Goal: Task Accomplishment & Management: Use online tool/utility

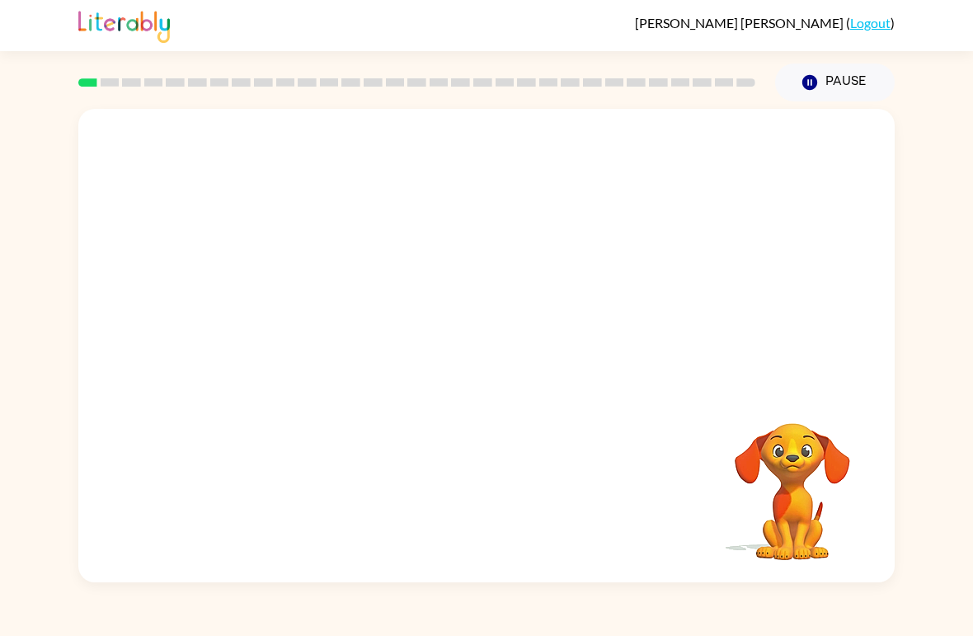
click at [827, 89] on button "Pause Pause" at bounding box center [835, 82] width 120 height 38
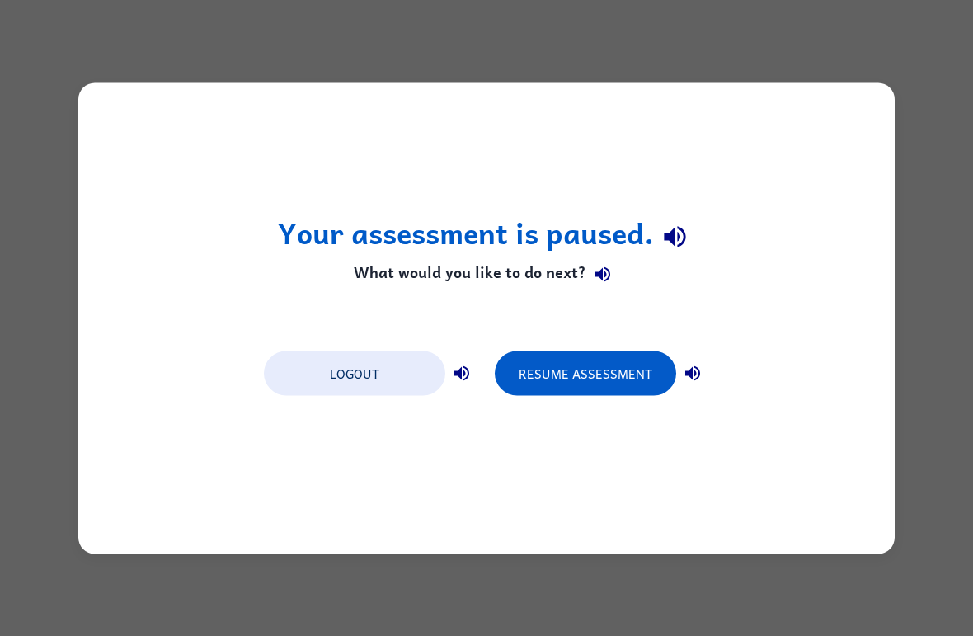
click at [584, 371] on button "Resume Assessment" at bounding box center [585, 372] width 181 height 45
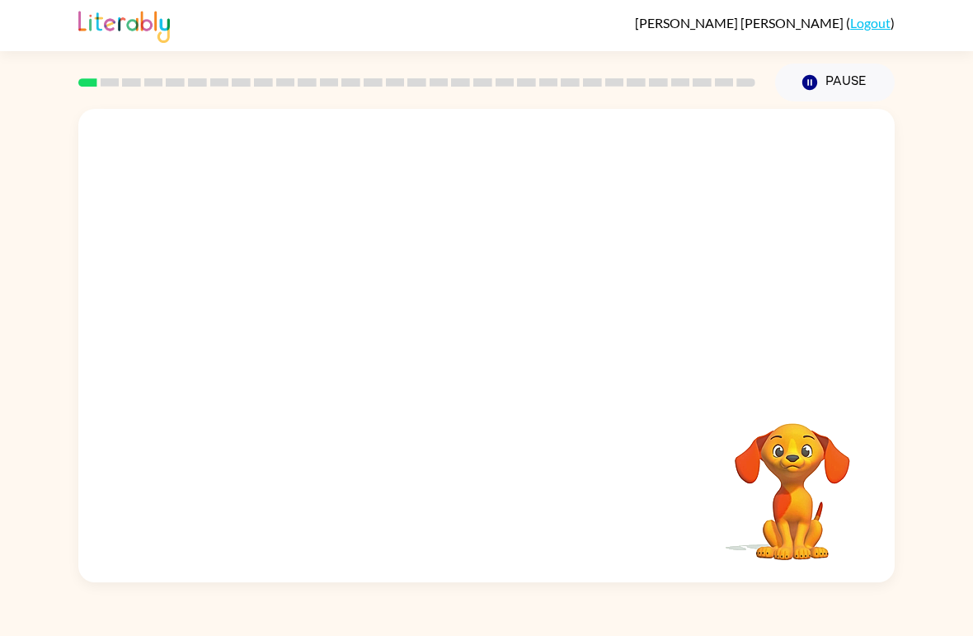
click at [302, 304] on video "Your browser must support playing .mp4 files to use Literably. Please try using…" at bounding box center [486, 249] width 816 height 280
click at [514, 389] on div at bounding box center [486, 345] width 816 height 473
click at [510, 348] on button "button" at bounding box center [487, 354] width 106 height 60
click at [510, 348] on div at bounding box center [487, 354] width 106 height 60
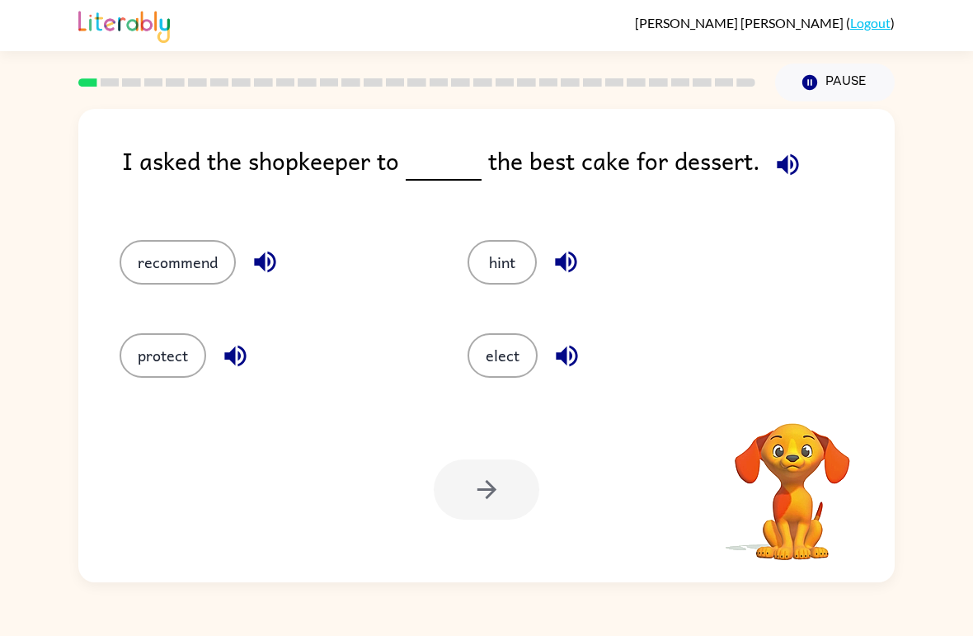
click at [496, 335] on button "elect" at bounding box center [503, 355] width 70 height 45
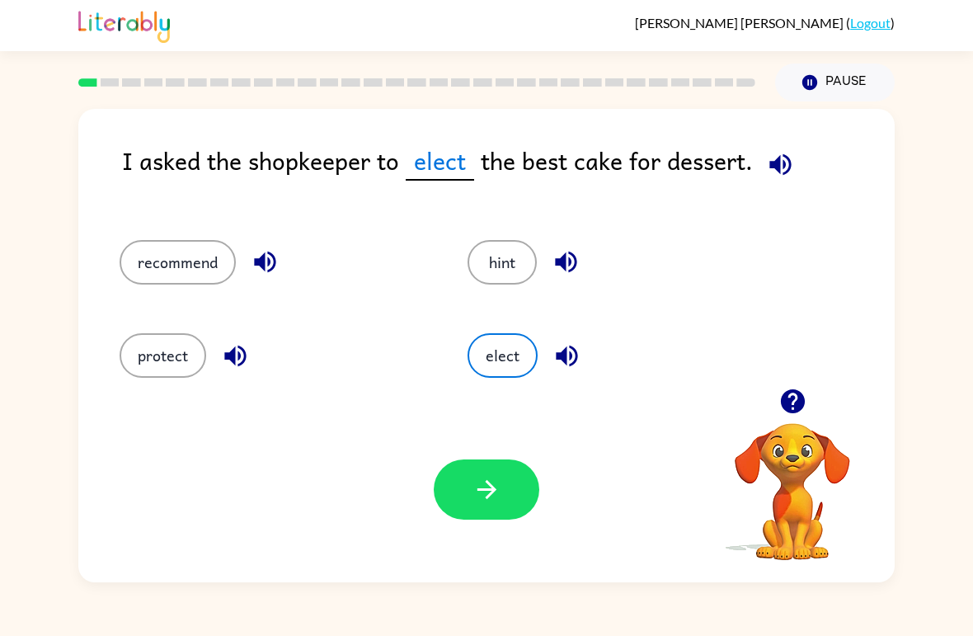
click at [191, 261] on button "recommend" at bounding box center [178, 262] width 116 height 45
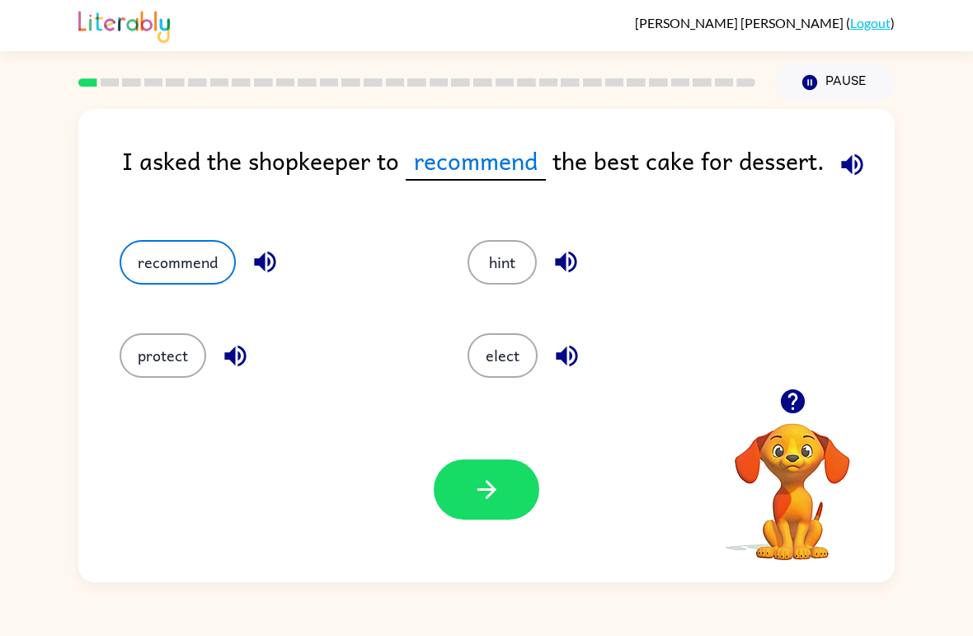
click at [510, 490] on button "button" at bounding box center [487, 489] width 106 height 60
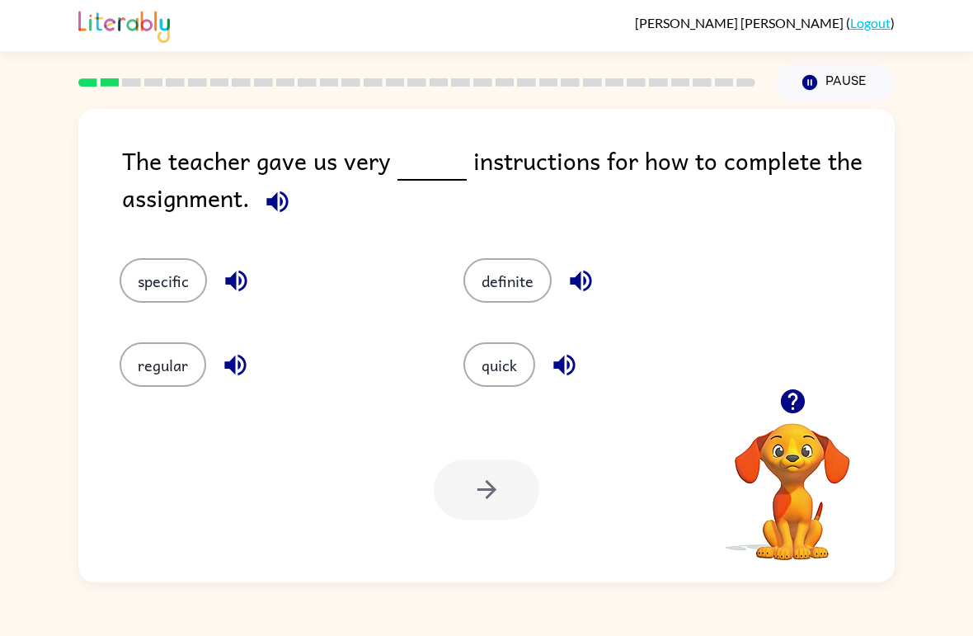
click at [143, 277] on button "specific" at bounding box center [163, 280] width 87 height 45
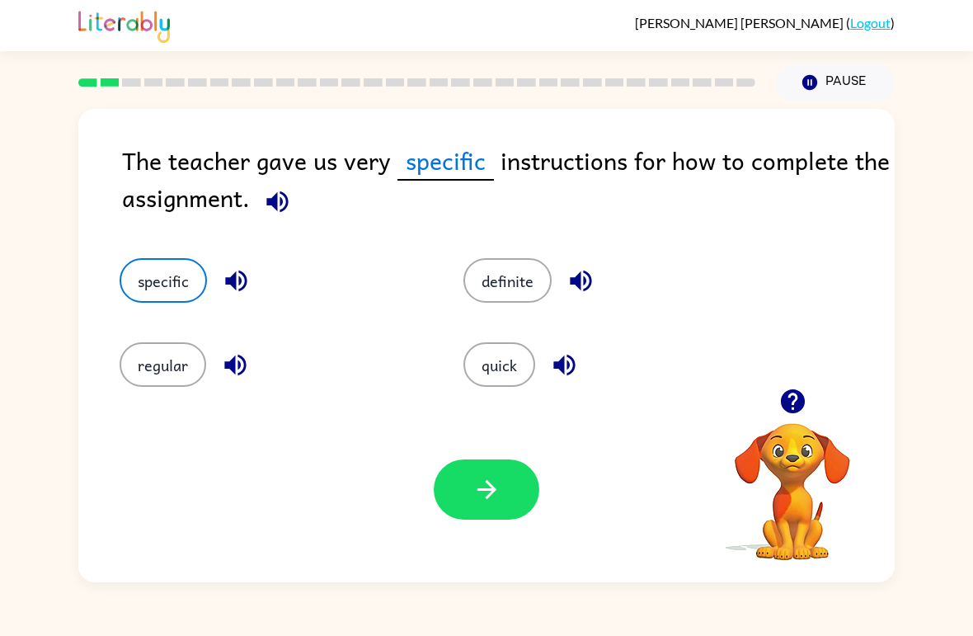
click at [627, 597] on div "[PERSON_NAME] ( Logout ) Pause Pause The teacher gave us very specific instruct…" at bounding box center [486, 318] width 973 height 636
click at [481, 488] on icon "button" at bounding box center [487, 489] width 29 height 29
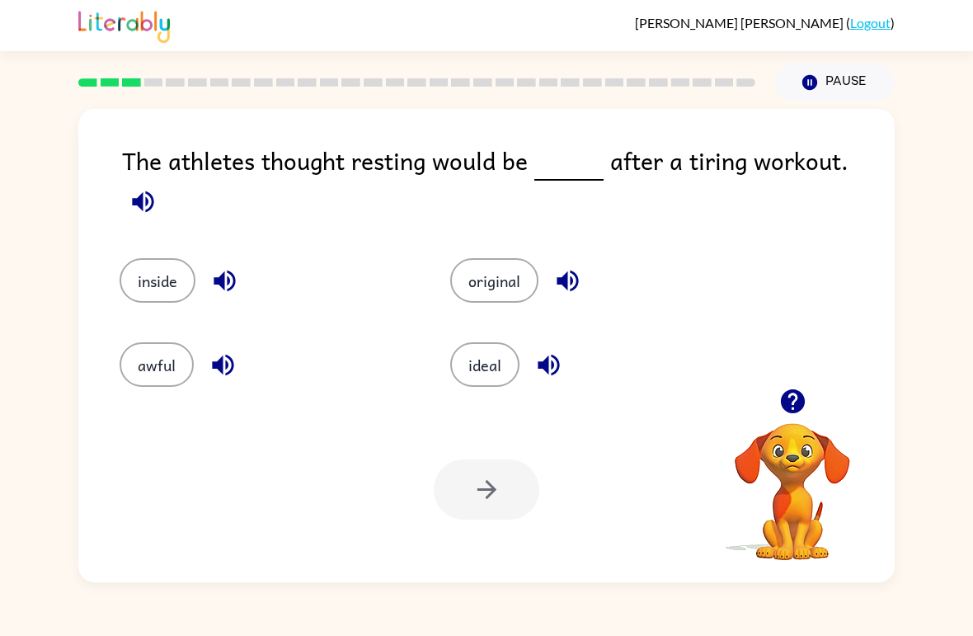
click at [488, 355] on button "ideal" at bounding box center [484, 364] width 69 height 45
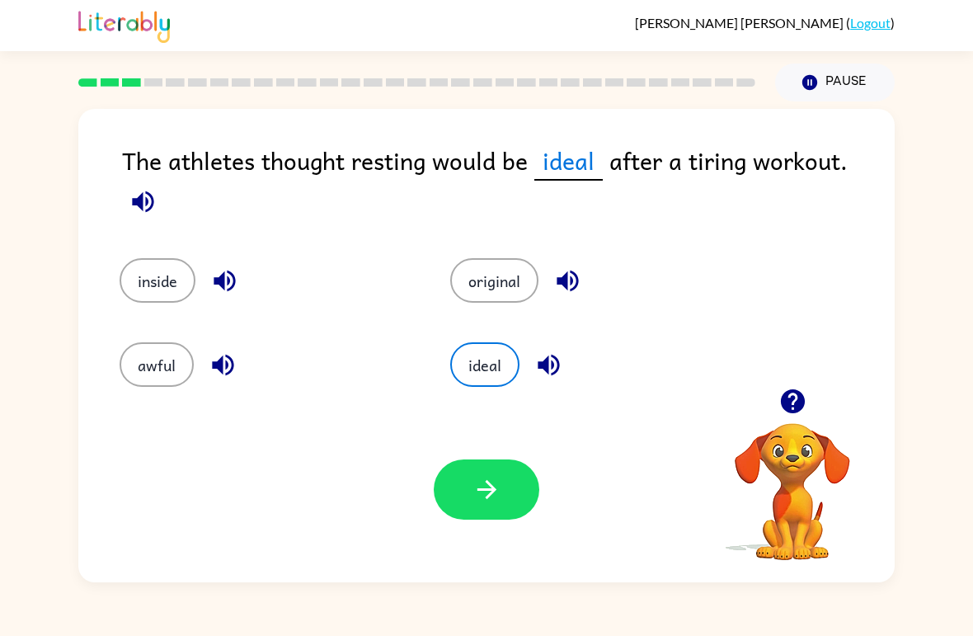
click at [477, 477] on icon "button" at bounding box center [487, 489] width 29 height 29
click at [476, 477] on div at bounding box center [487, 489] width 106 height 60
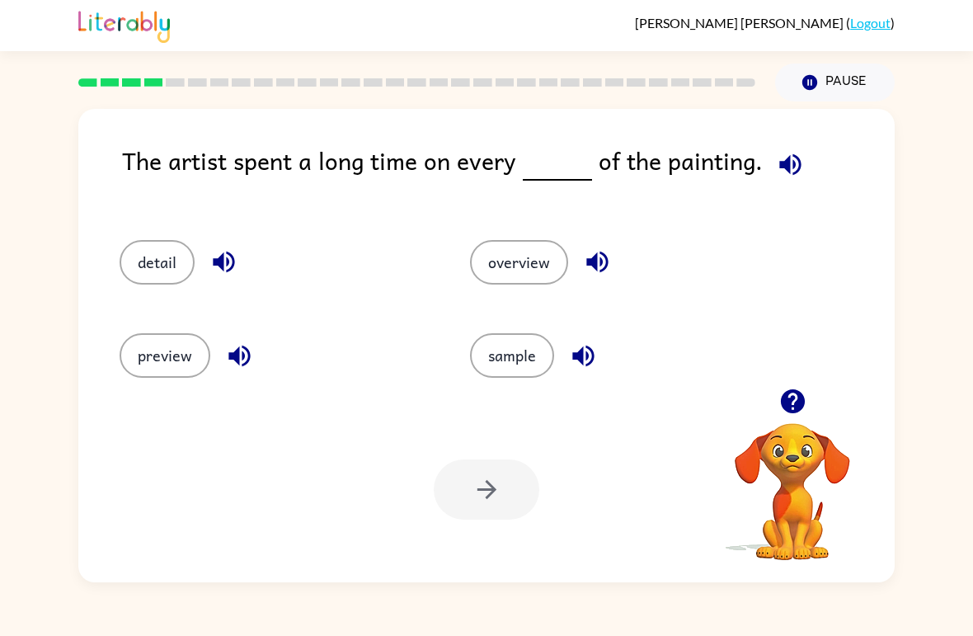
click at [142, 266] on button "detail" at bounding box center [157, 262] width 75 height 45
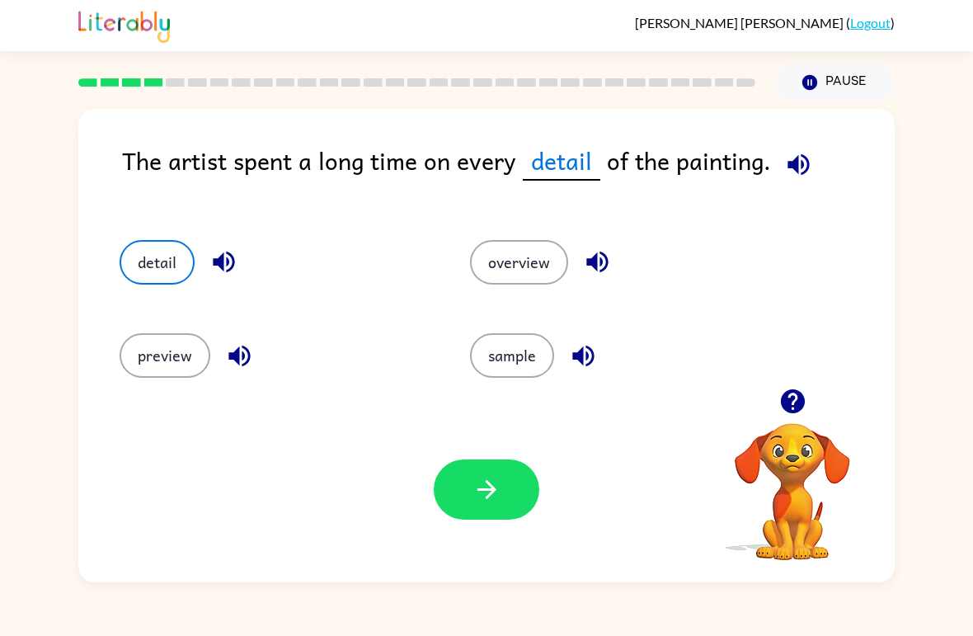
click at [483, 476] on icon "button" at bounding box center [487, 489] width 29 height 29
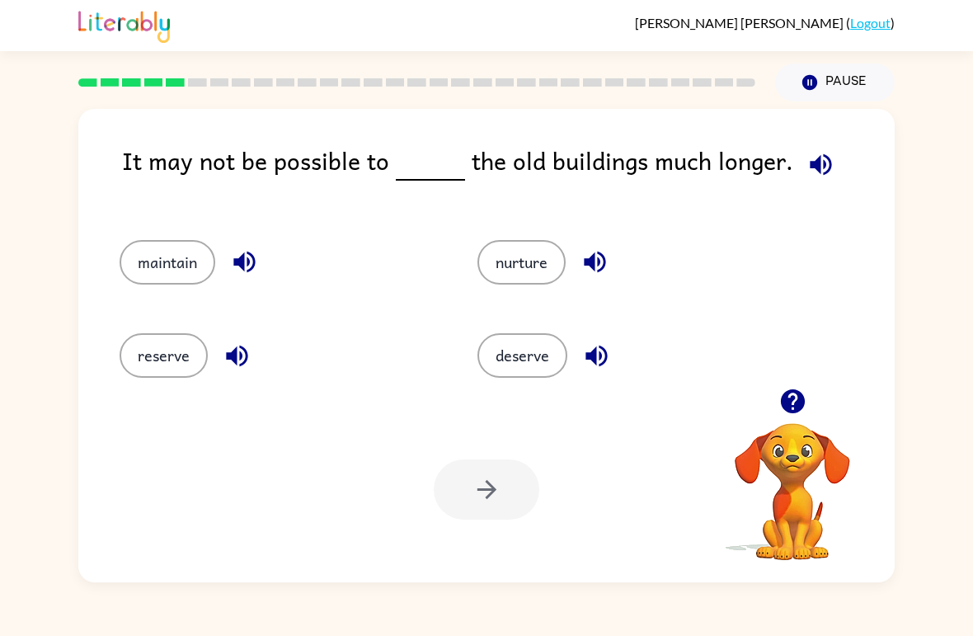
click at [156, 258] on button "maintain" at bounding box center [168, 262] width 96 height 45
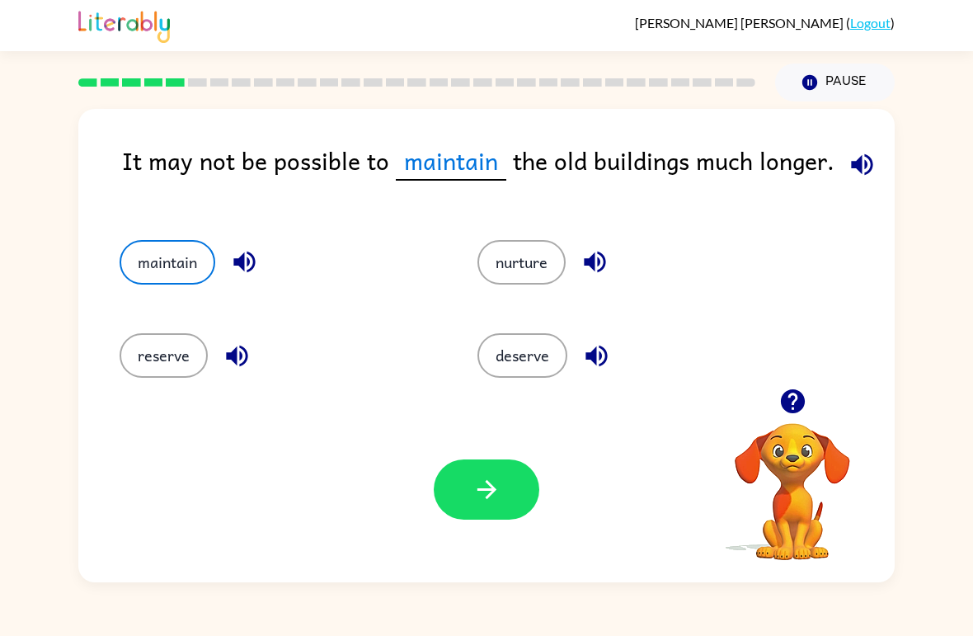
click at [469, 490] on button "button" at bounding box center [487, 489] width 106 height 60
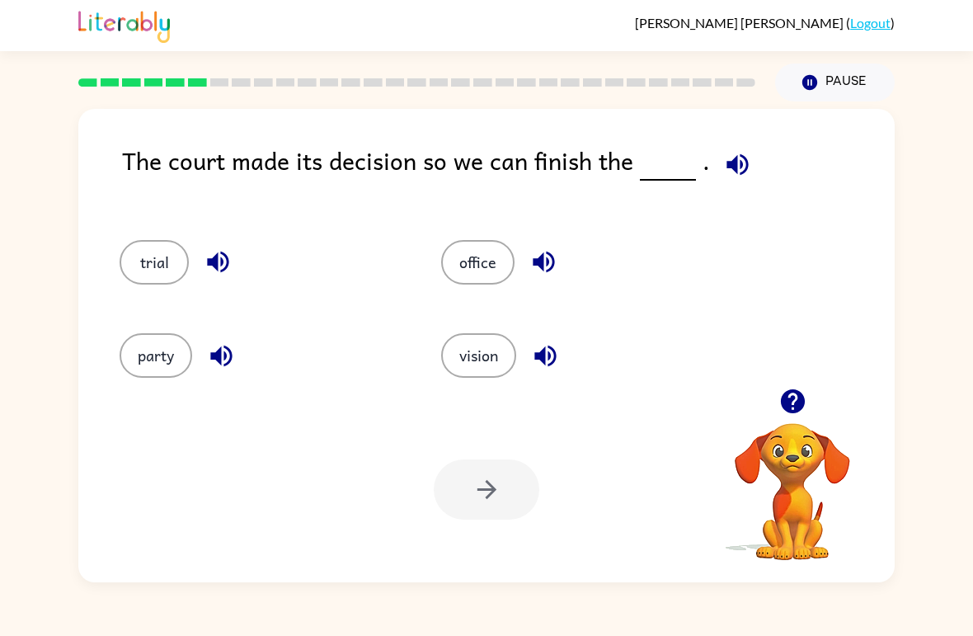
click at [157, 279] on button "trial" at bounding box center [154, 262] width 69 height 45
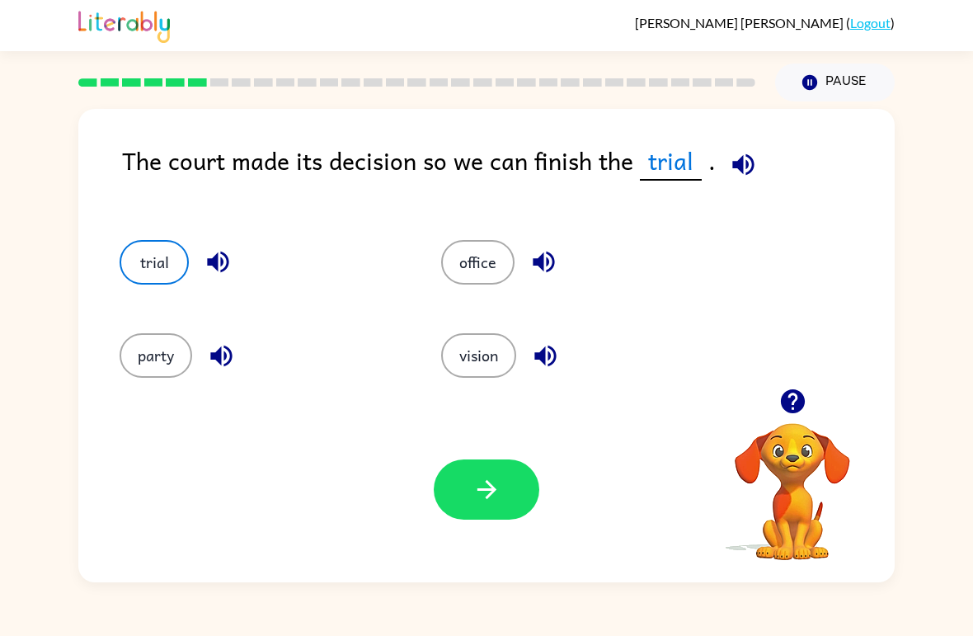
click at [454, 502] on button "button" at bounding box center [487, 489] width 106 height 60
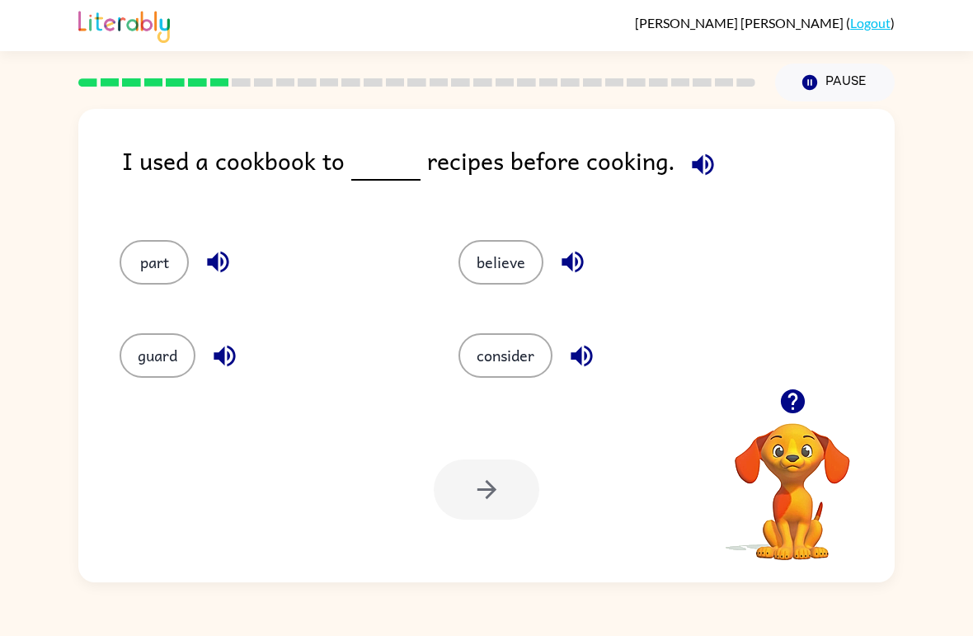
click at [530, 350] on button "consider" at bounding box center [505, 355] width 94 height 45
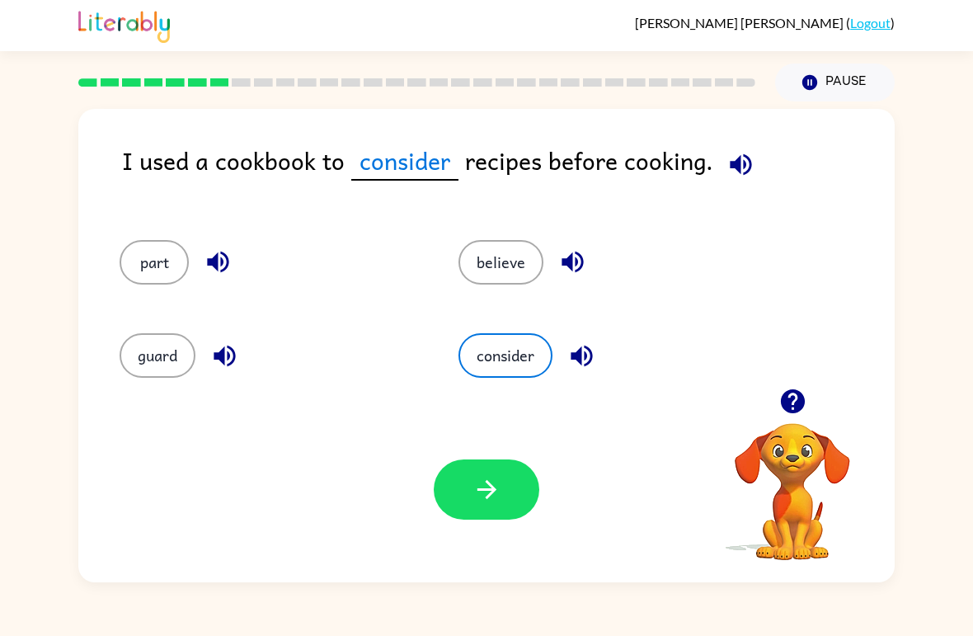
click at [476, 487] on icon "button" at bounding box center [487, 489] width 29 height 29
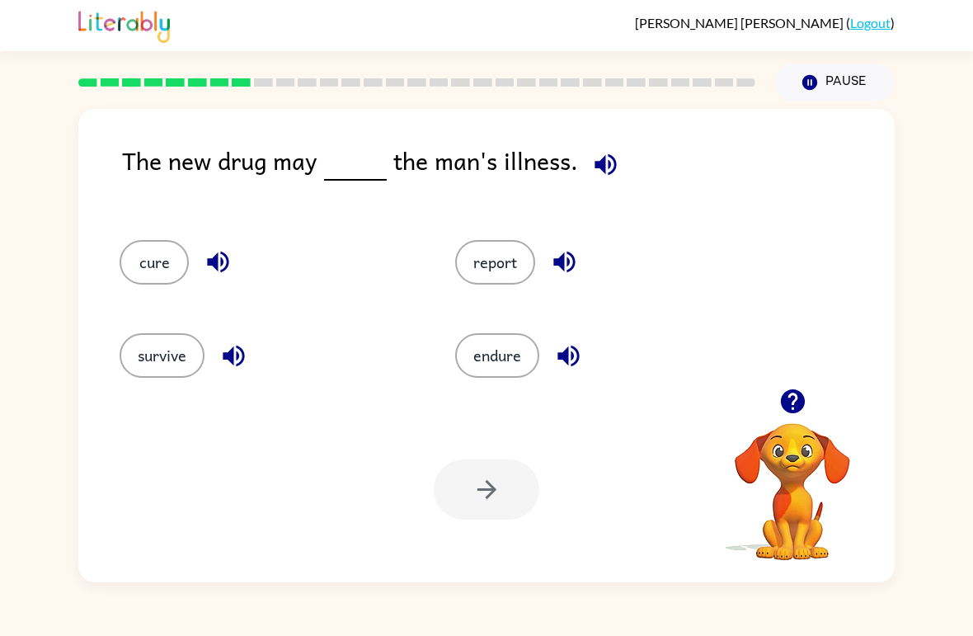
click at [159, 284] on button "cure" at bounding box center [154, 262] width 69 height 45
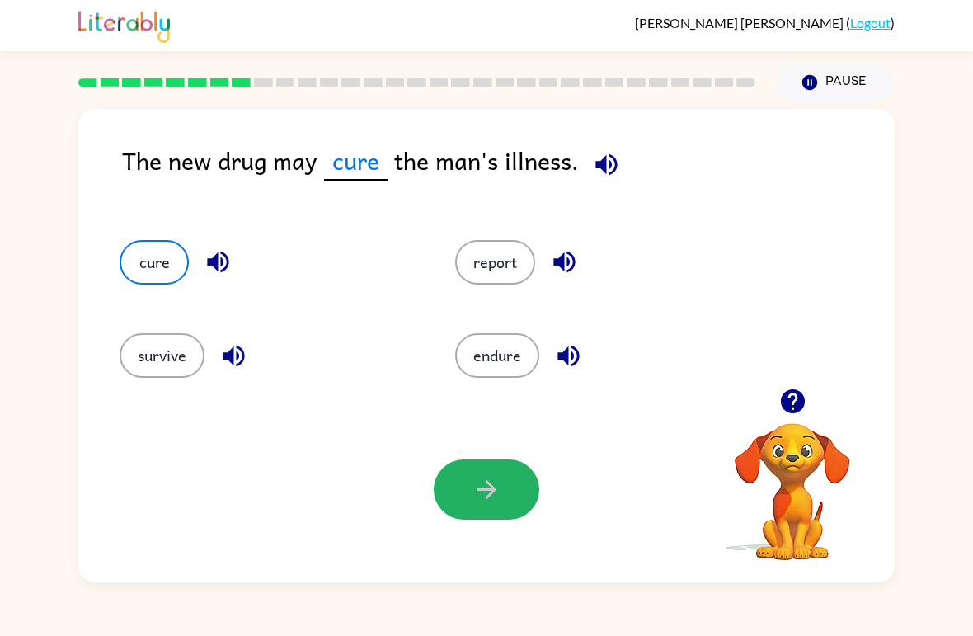
click at [513, 494] on button "button" at bounding box center [487, 489] width 106 height 60
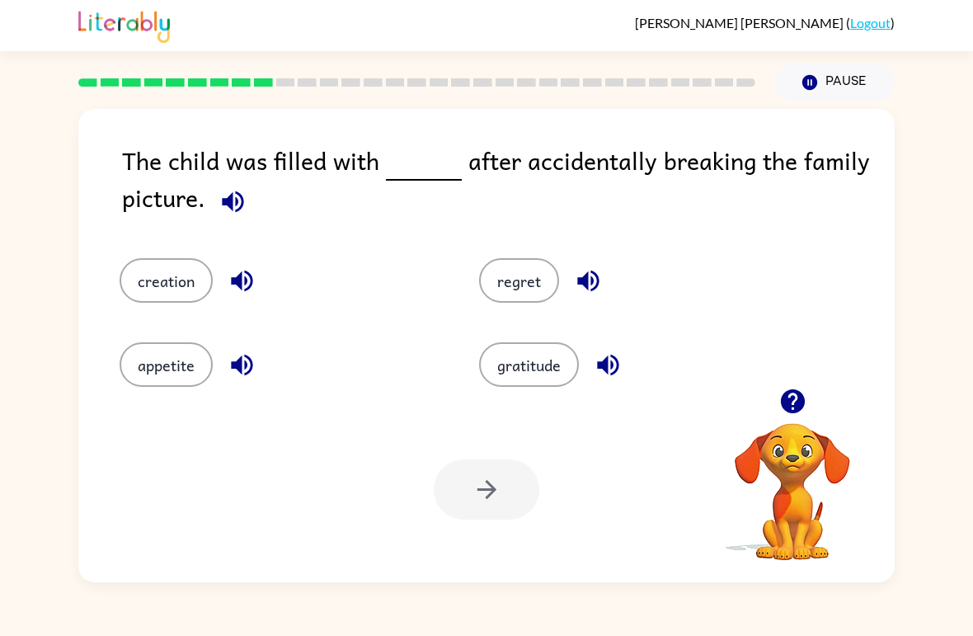
click at [542, 273] on button "regret" at bounding box center [519, 280] width 80 height 45
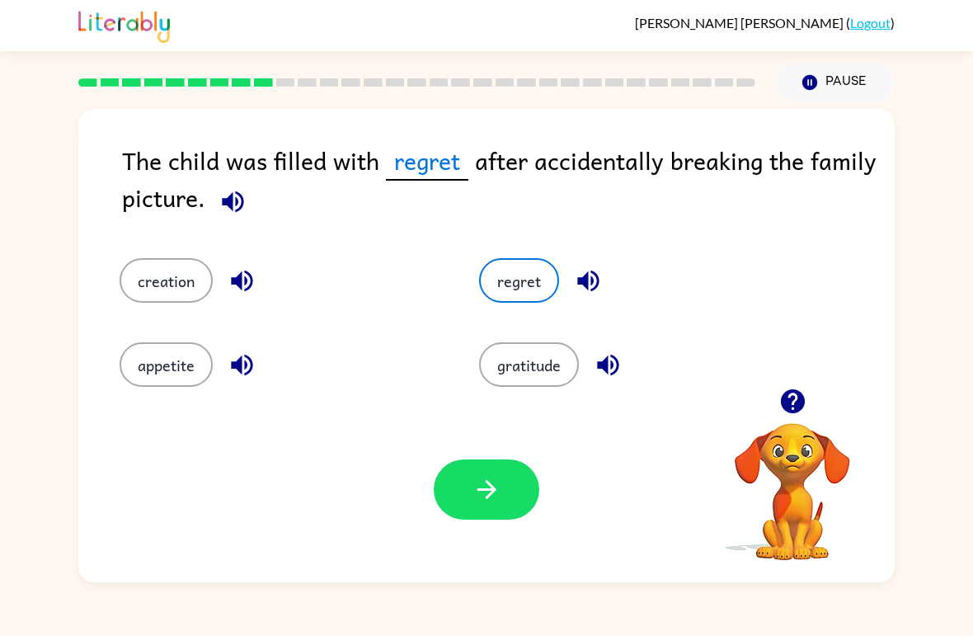
click at [487, 507] on button "button" at bounding box center [487, 489] width 106 height 60
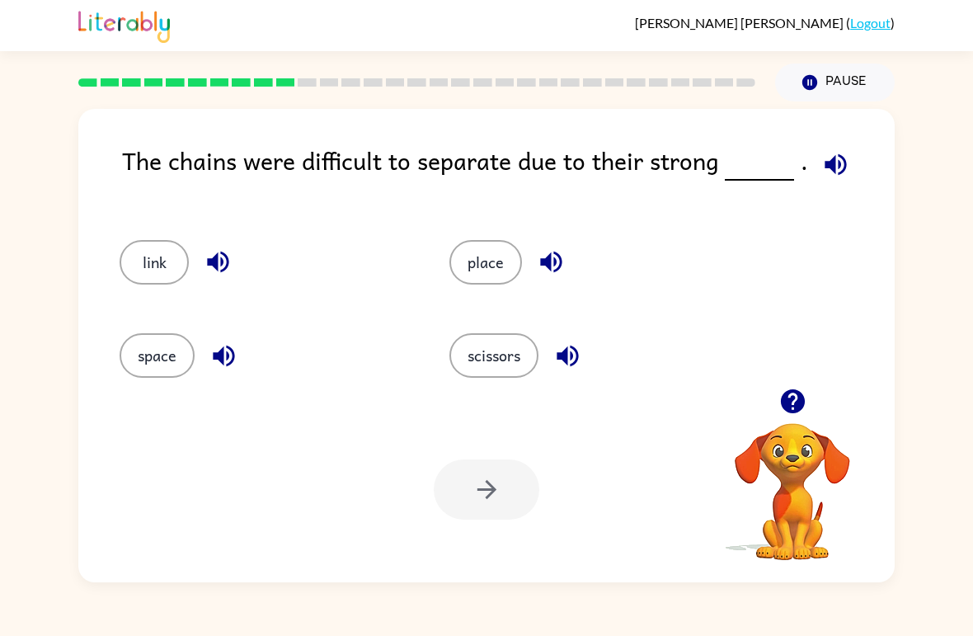
click at [141, 266] on button "link" at bounding box center [154, 262] width 69 height 45
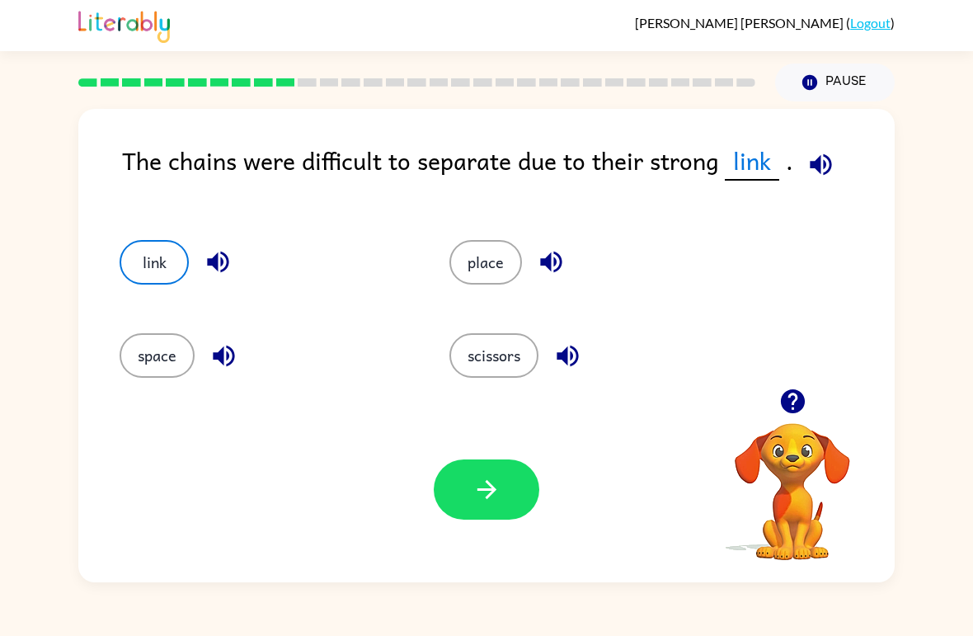
click at [438, 510] on div at bounding box center [487, 489] width 106 height 60
click at [492, 511] on button "button" at bounding box center [487, 489] width 106 height 60
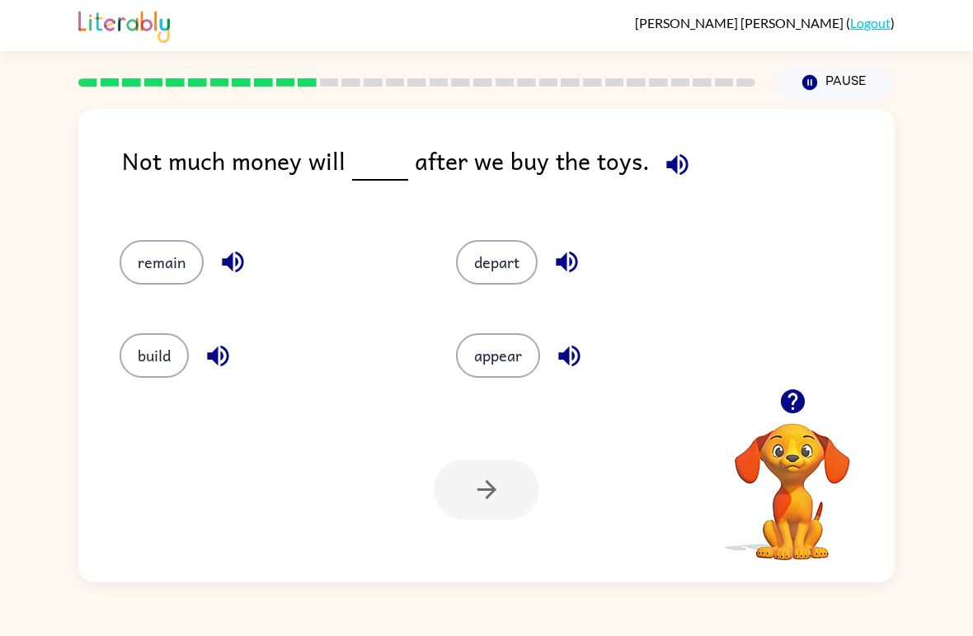
click at [149, 265] on button "remain" at bounding box center [162, 262] width 84 height 45
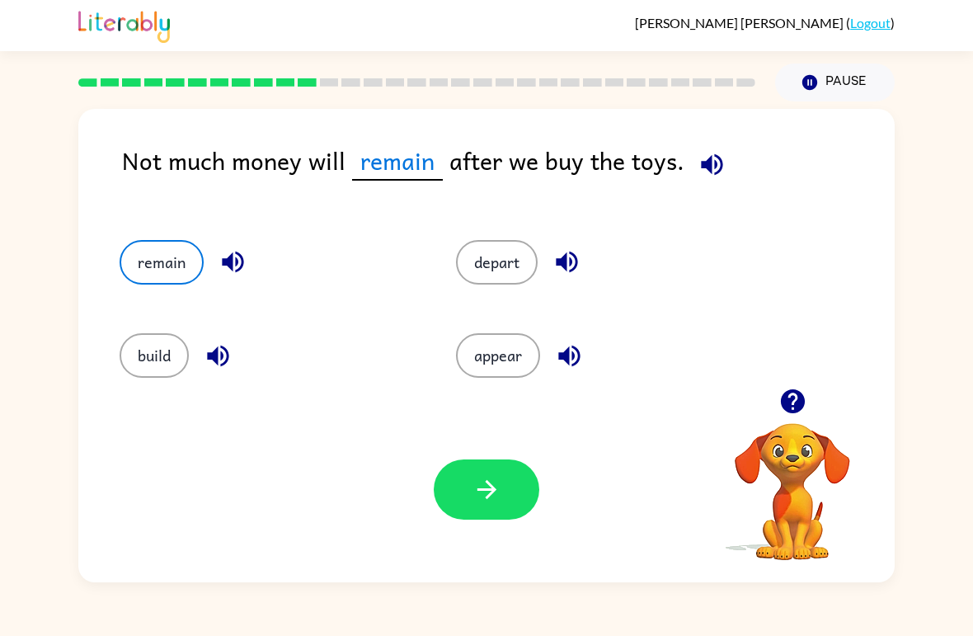
click at [474, 509] on button "button" at bounding box center [487, 489] width 106 height 60
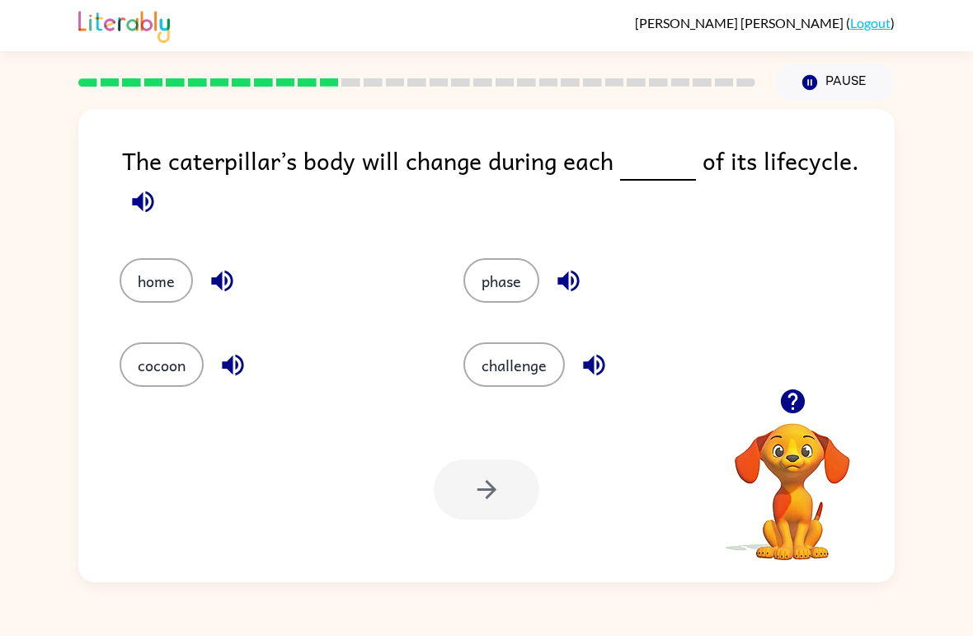
click at [505, 287] on button "phase" at bounding box center [501, 280] width 76 height 45
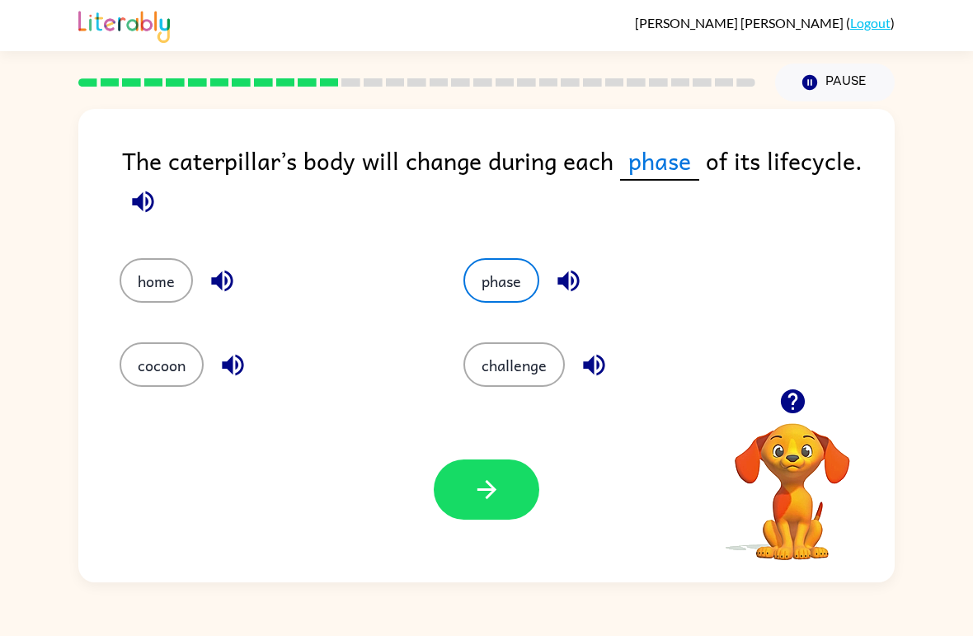
click at [492, 491] on icon "button" at bounding box center [486, 489] width 19 height 19
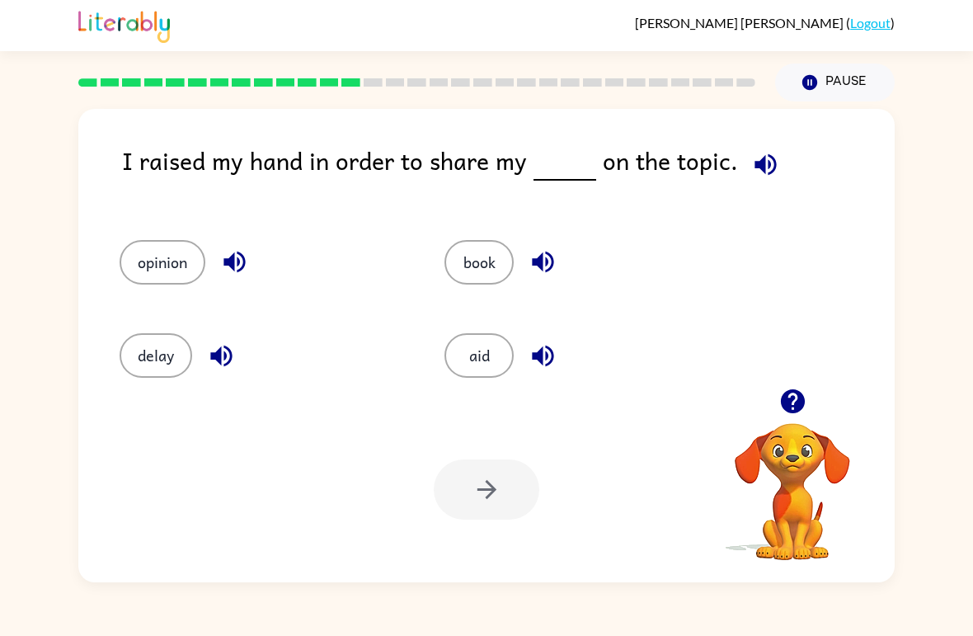
click at [149, 261] on button "opinion" at bounding box center [163, 262] width 86 height 45
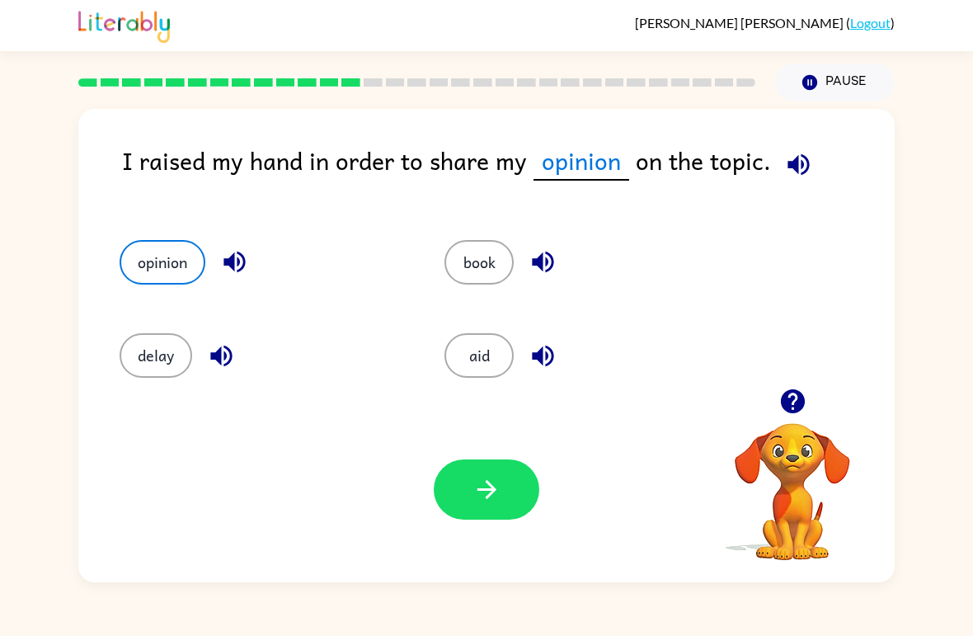
click at [460, 507] on button "button" at bounding box center [487, 489] width 106 height 60
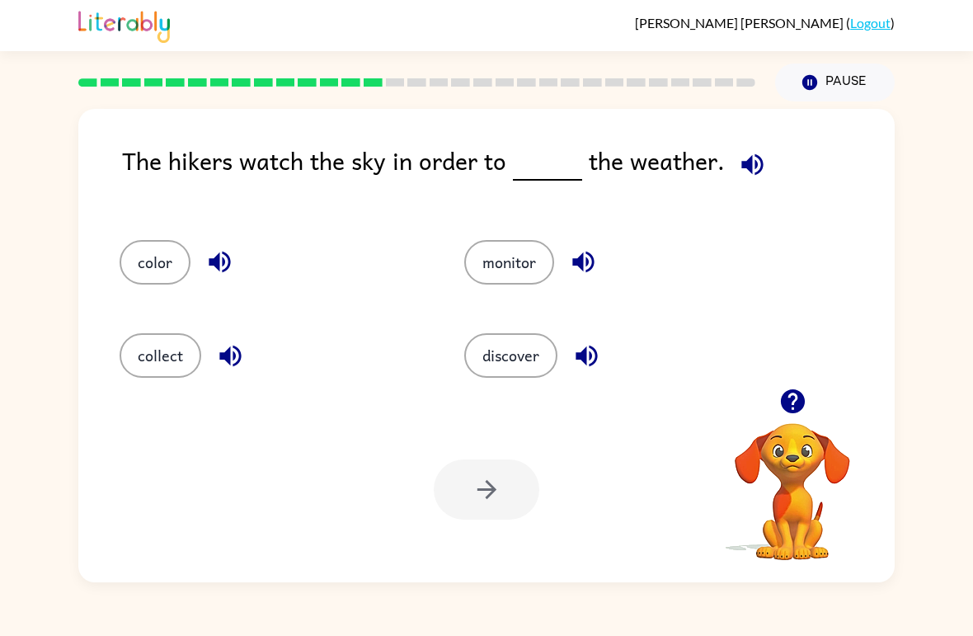
click at [468, 258] on button "monitor" at bounding box center [509, 262] width 90 height 45
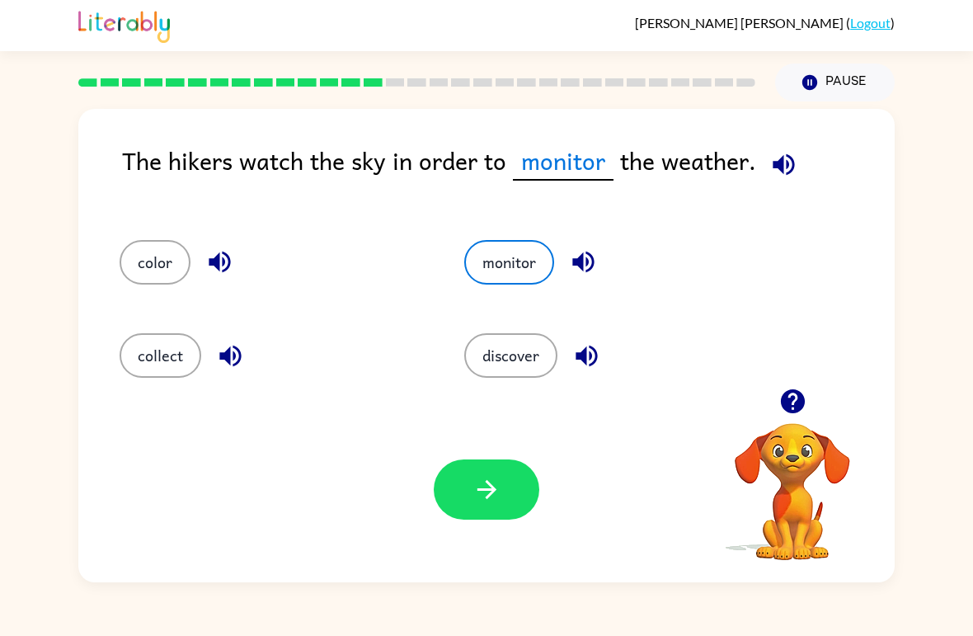
click at [477, 499] on icon "button" at bounding box center [487, 489] width 29 height 29
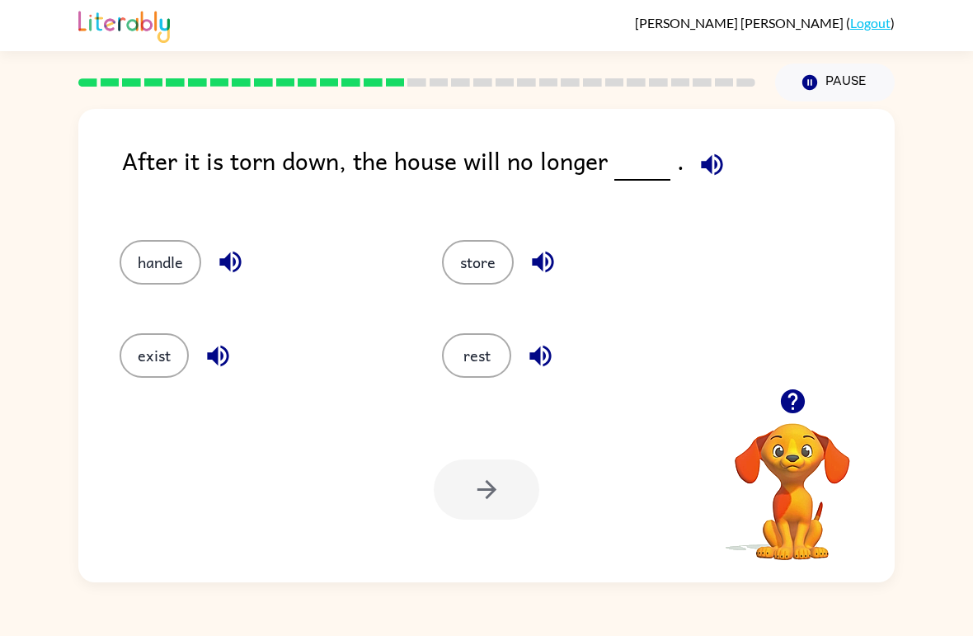
click at [186, 348] on button "exist" at bounding box center [154, 355] width 69 height 45
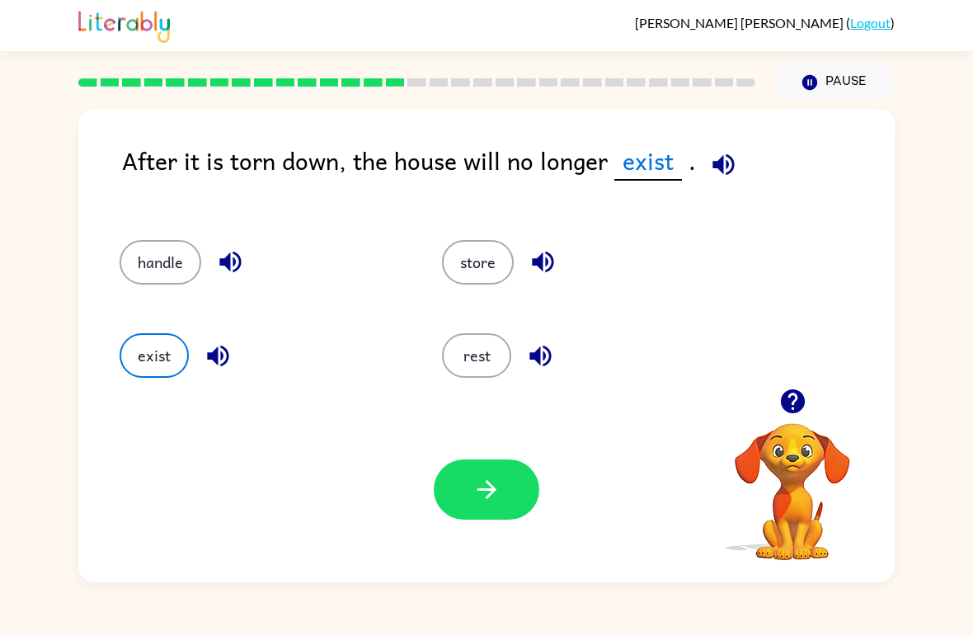
click at [455, 493] on button "button" at bounding box center [487, 489] width 106 height 60
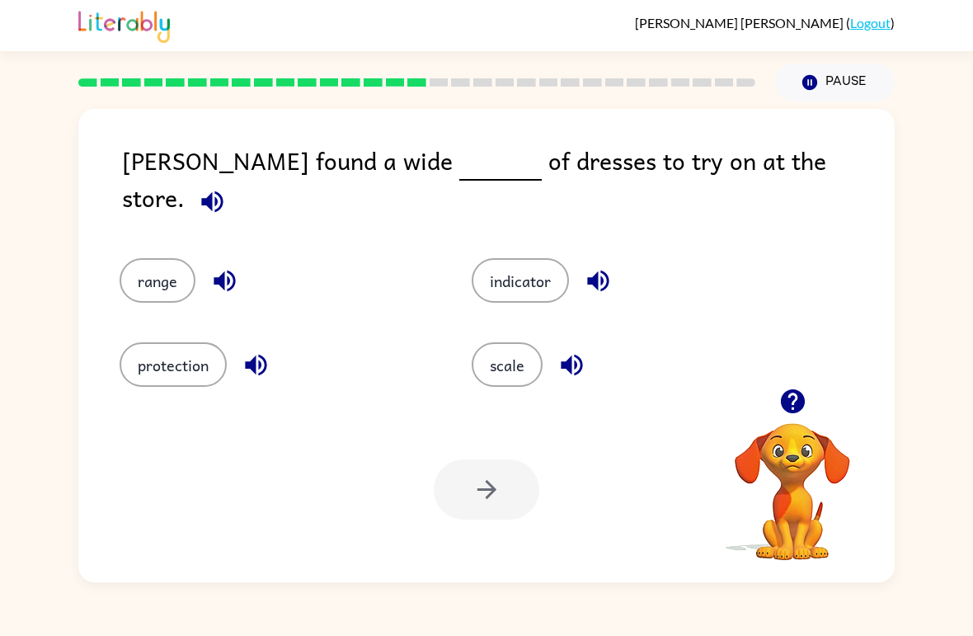
click at [527, 342] on button "scale" at bounding box center [507, 364] width 71 height 45
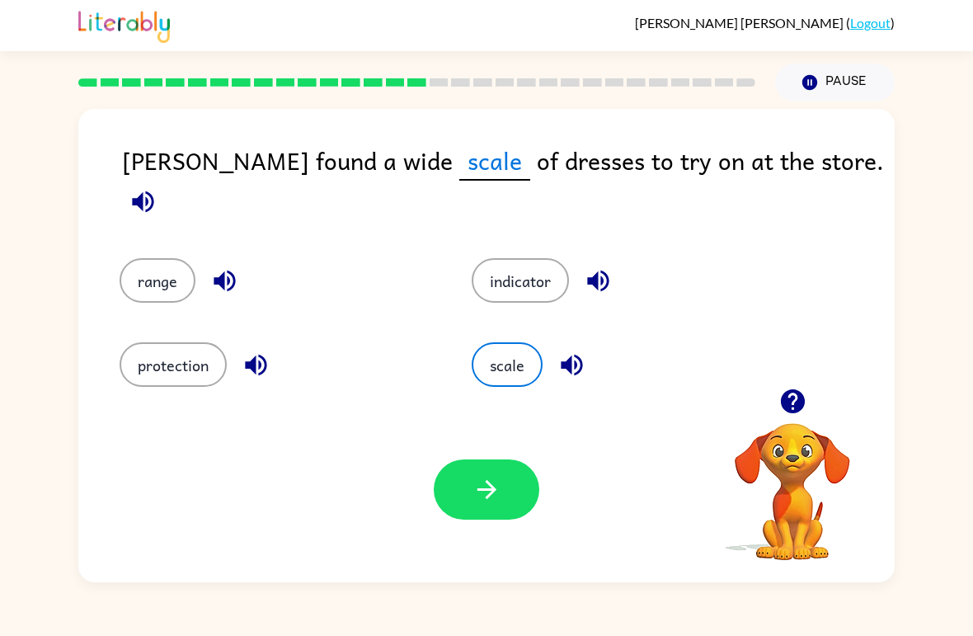
click at [496, 503] on icon "button" at bounding box center [487, 489] width 29 height 29
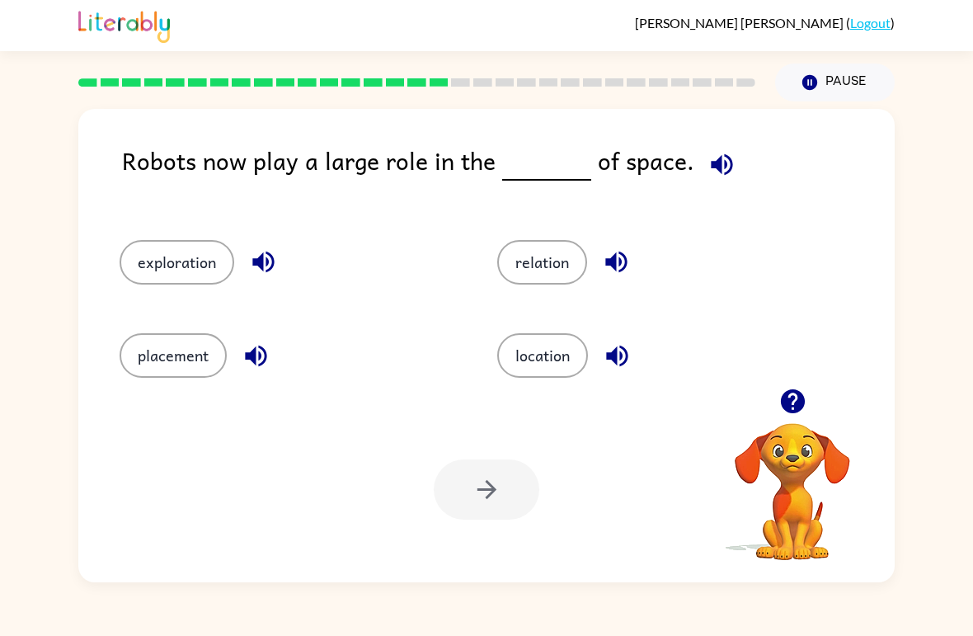
click at [144, 262] on button "exploration" at bounding box center [177, 262] width 115 height 45
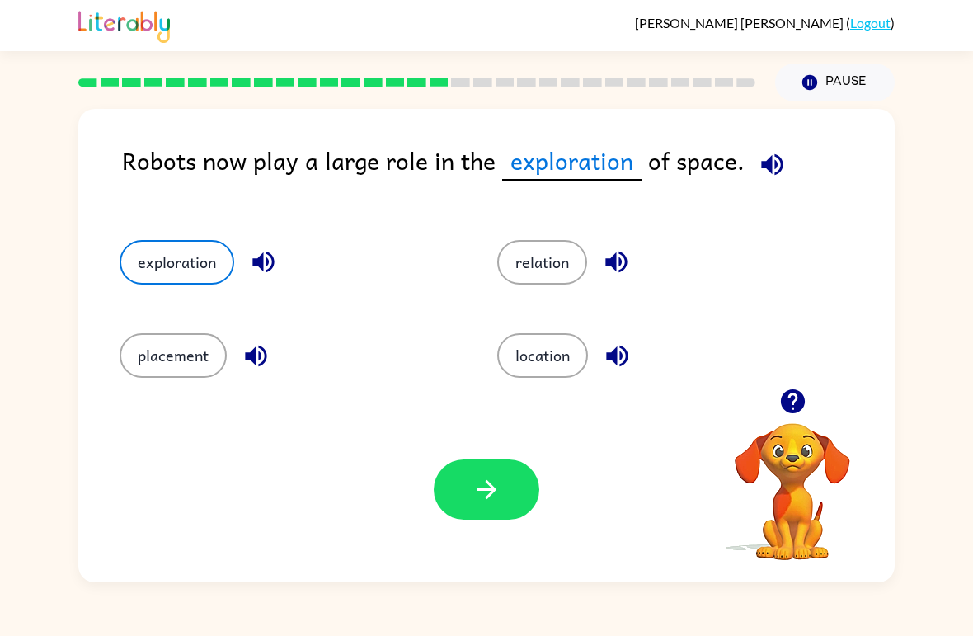
click at [467, 482] on button "button" at bounding box center [487, 489] width 106 height 60
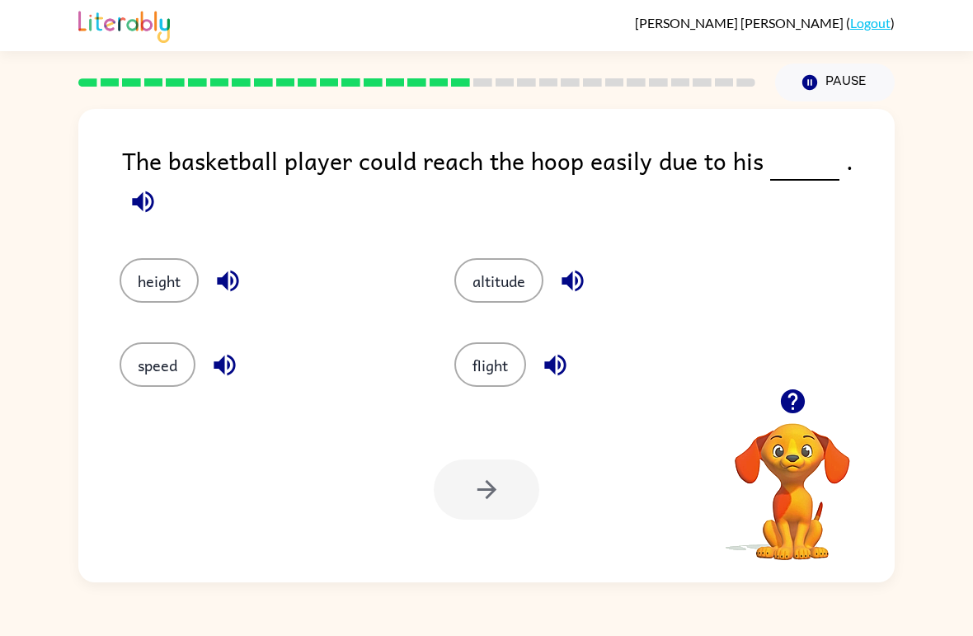
click at [139, 270] on button "height" at bounding box center [159, 280] width 79 height 45
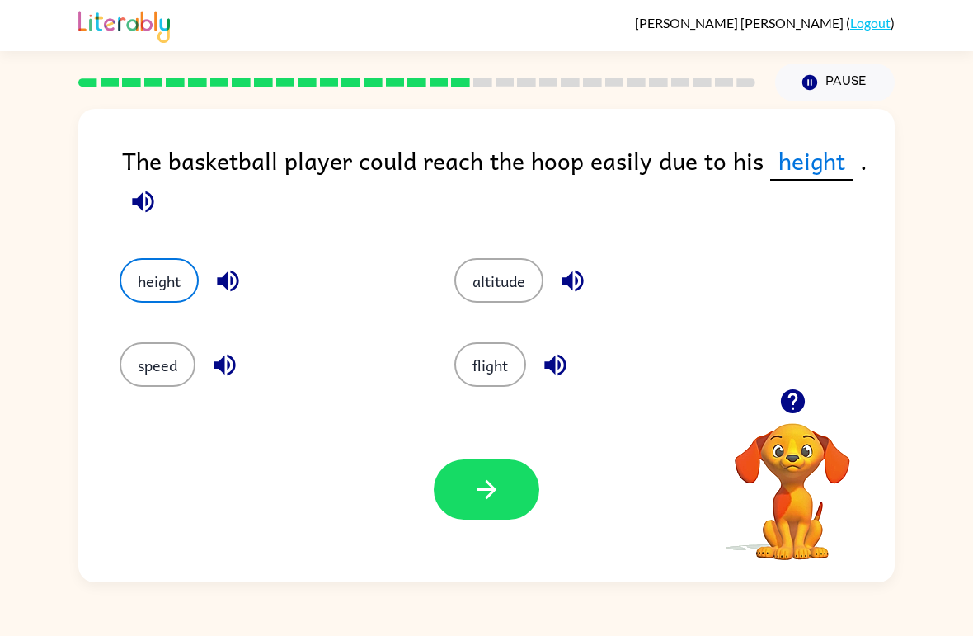
click at [511, 487] on button "button" at bounding box center [487, 489] width 106 height 60
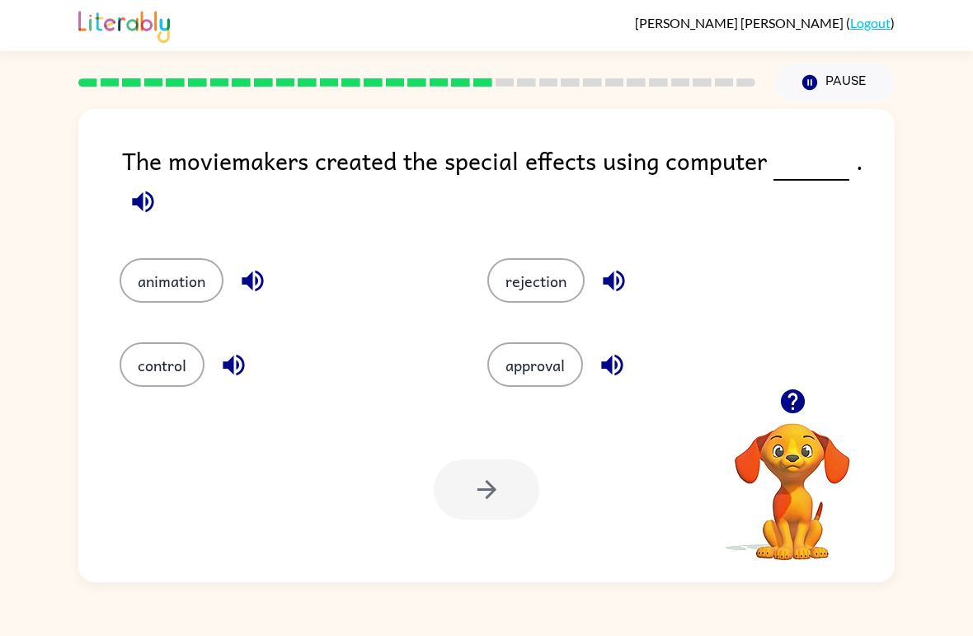
click at [156, 270] on button "animation" at bounding box center [172, 280] width 104 height 45
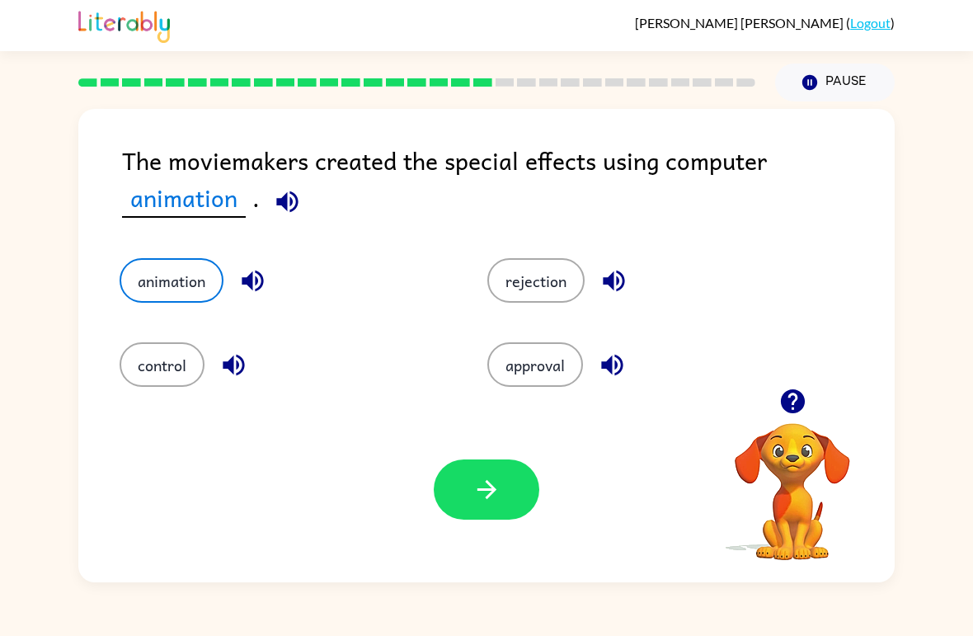
click at [471, 457] on div "Your browser must support playing .mp4 files to use Literably. Please try using…" at bounding box center [486, 490] width 816 height 186
click at [491, 488] on icon "button" at bounding box center [486, 489] width 19 height 19
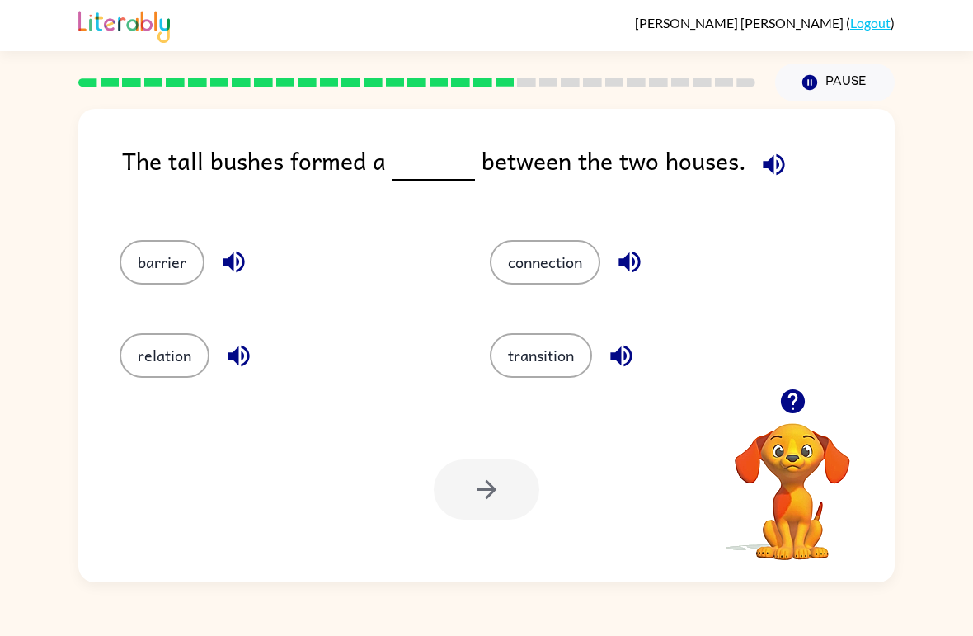
click at [151, 247] on button "barrier" at bounding box center [162, 262] width 85 height 45
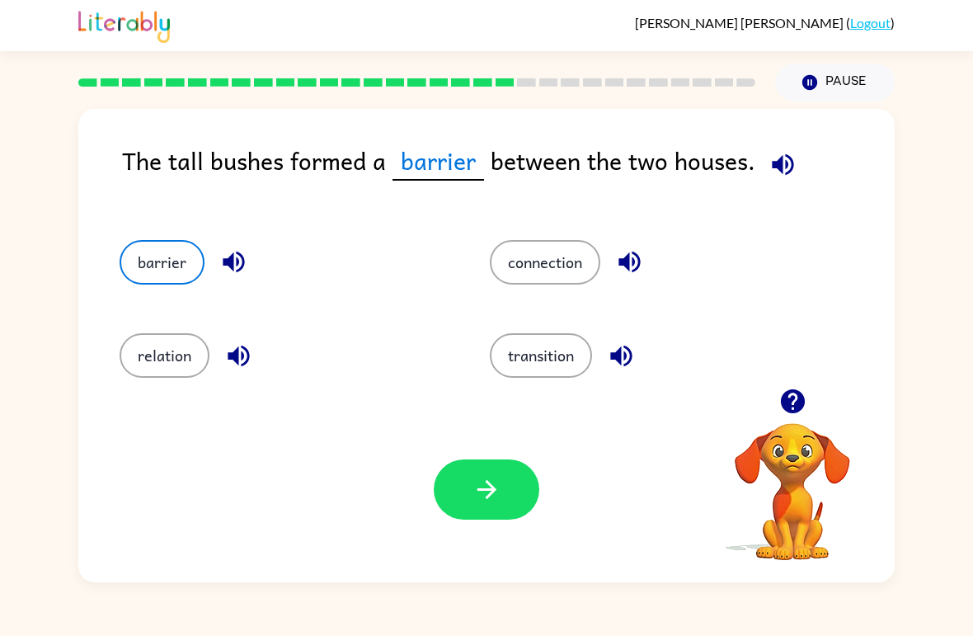
click at [482, 491] on icon "button" at bounding box center [487, 489] width 29 height 29
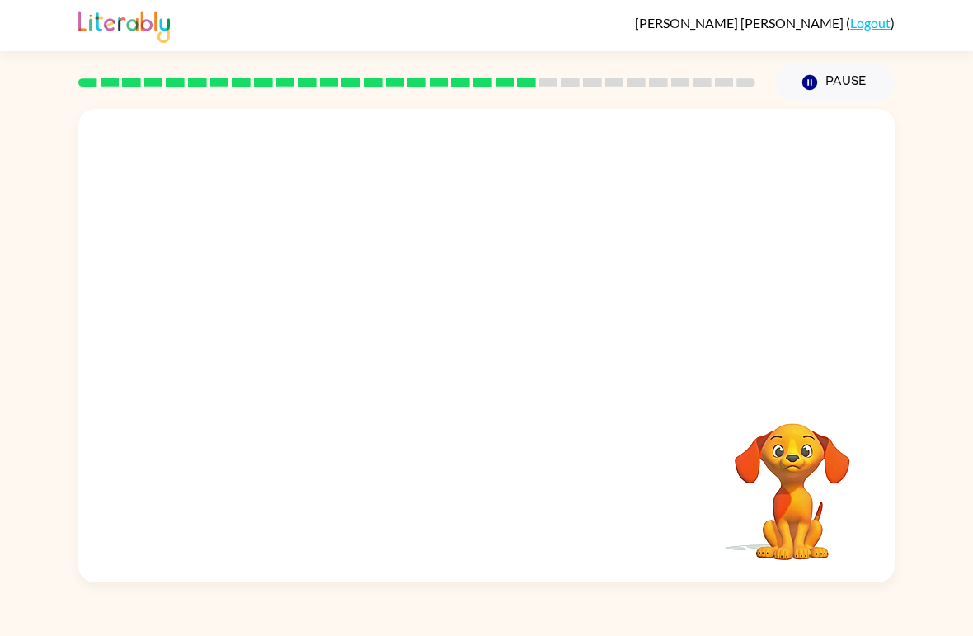
click at [480, 616] on div "[PERSON_NAME] ( Logout ) Pause Pause Your browser must support playing .mp4 fil…" at bounding box center [486, 318] width 973 height 636
click at [333, 338] on video "Your browser must support playing .mp4 files to use Literably. Please try using…" at bounding box center [486, 249] width 816 height 280
click at [337, 336] on video "Your browser must support playing .mp4 files to use Literably. Please try using…" at bounding box center [486, 249] width 816 height 280
click at [609, 626] on div "[PERSON_NAME] ( Logout ) Pause Pause Your browser must support playing .mp4 fil…" at bounding box center [486, 318] width 973 height 636
click at [606, 593] on div "[PERSON_NAME] ( Logout ) Pause Pause Your browser must support playing .mp4 fil…" at bounding box center [486, 318] width 973 height 636
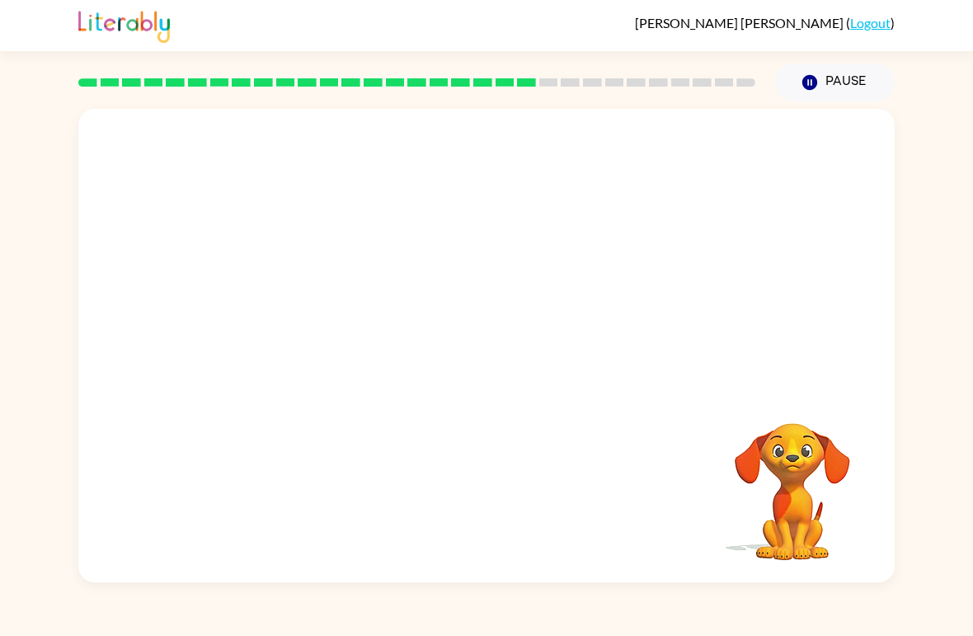
click at [588, 599] on div "[PERSON_NAME] ( Logout ) Pause Pause Your browser must support playing .mp4 fil…" at bounding box center [486, 318] width 973 height 636
click at [492, 341] on div at bounding box center [487, 354] width 106 height 60
click at [491, 340] on div at bounding box center [487, 354] width 106 height 60
click at [510, 352] on div at bounding box center [487, 354] width 106 height 60
click at [460, 353] on div at bounding box center [487, 354] width 106 height 60
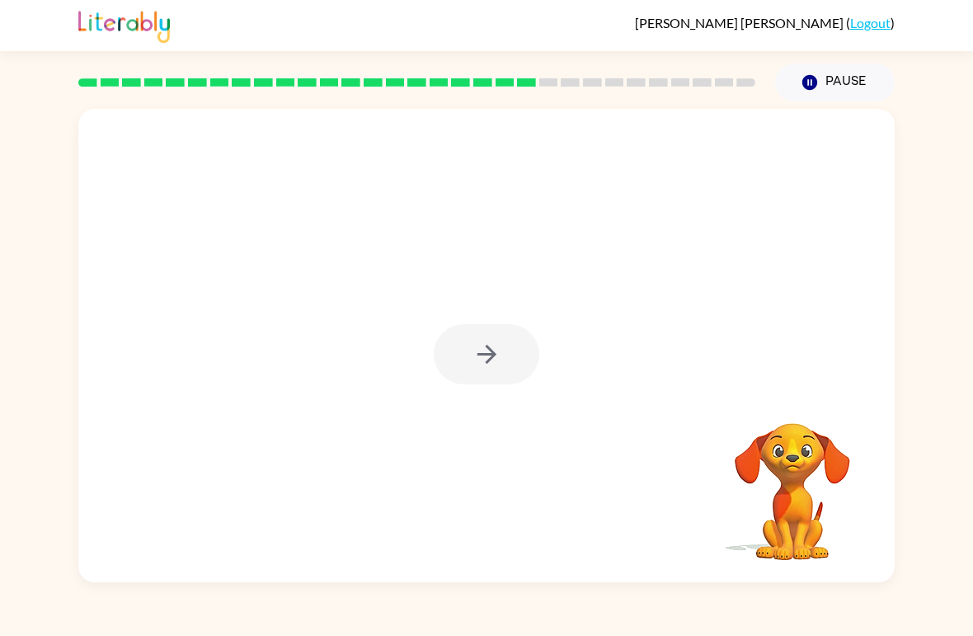
click at [478, 363] on div at bounding box center [487, 354] width 106 height 60
click at [494, 357] on div at bounding box center [487, 354] width 106 height 60
click at [504, 360] on div at bounding box center [487, 354] width 106 height 60
click at [509, 365] on div at bounding box center [487, 354] width 106 height 60
click at [506, 372] on div at bounding box center [487, 354] width 106 height 60
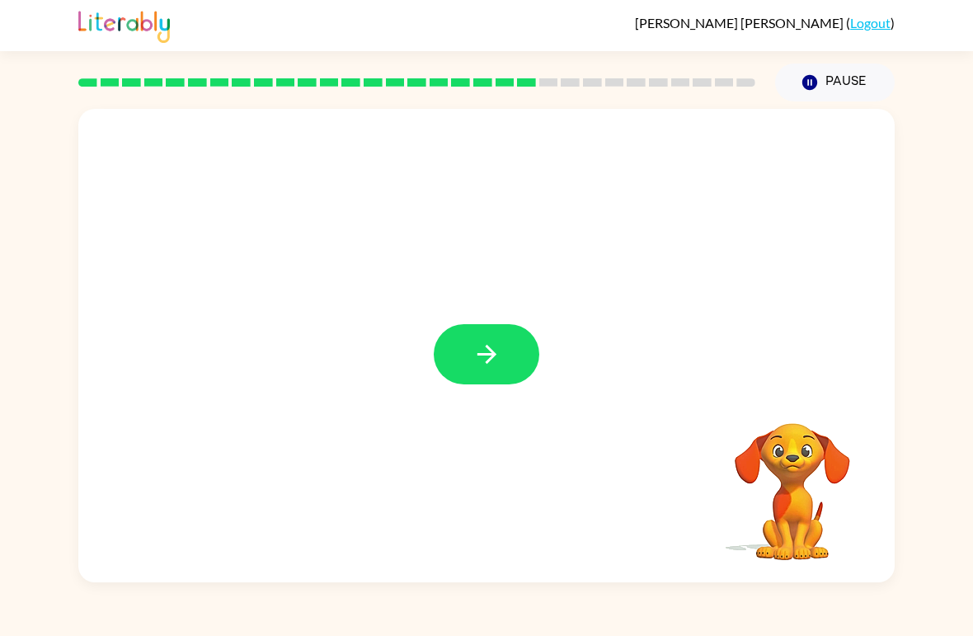
click at [504, 373] on button "button" at bounding box center [487, 354] width 106 height 60
click at [504, 372] on div at bounding box center [487, 354] width 106 height 60
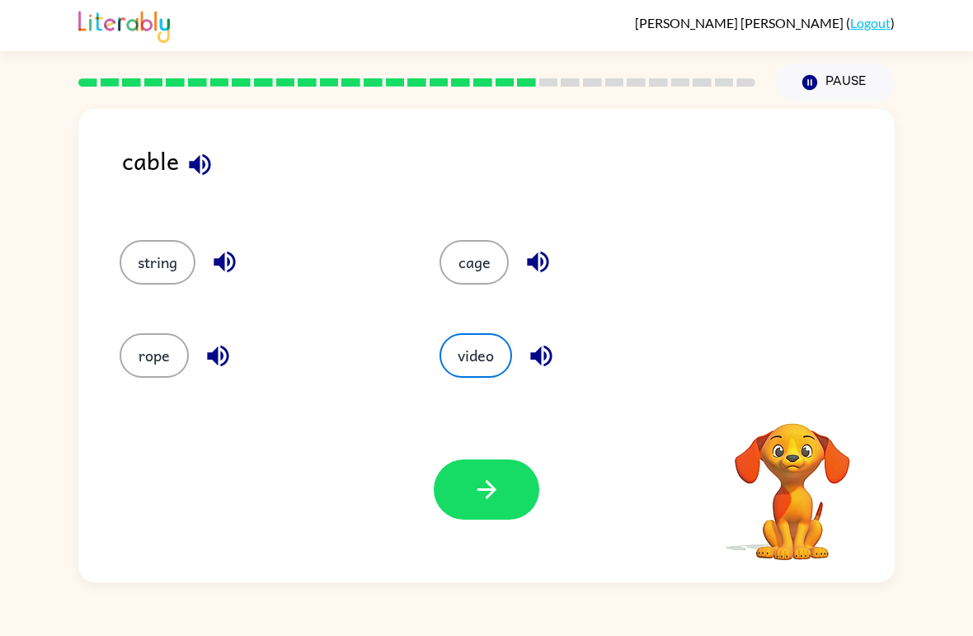
click at [509, 374] on div "video" at bounding box center [581, 355] width 282 height 45
click at [143, 360] on button "rope" at bounding box center [154, 355] width 69 height 45
click at [137, 378] on button "rope" at bounding box center [154, 355] width 69 height 45
click at [143, 383] on div "rope" at bounding box center [248, 348] width 320 height 93
click at [123, 250] on button "string" at bounding box center [158, 262] width 76 height 45
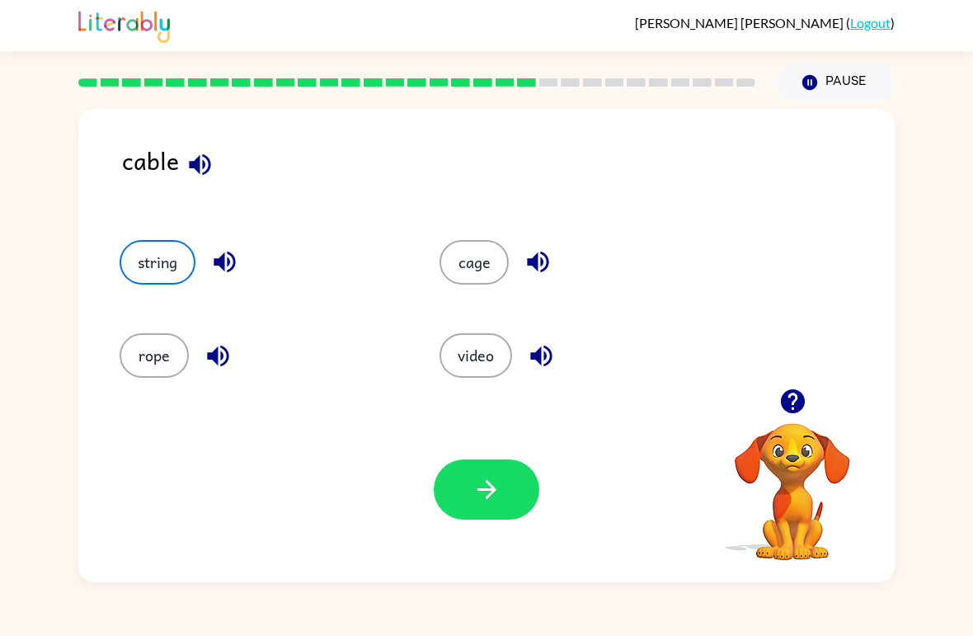
click at [120, 247] on div "string" at bounding box center [261, 262] width 282 height 45
click at [138, 350] on button "rope" at bounding box center [154, 355] width 69 height 45
click at [150, 364] on button "rope" at bounding box center [154, 355] width 69 height 45
click at [151, 360] on button "rope" at bounding box center [154, 355] width 69 height 45
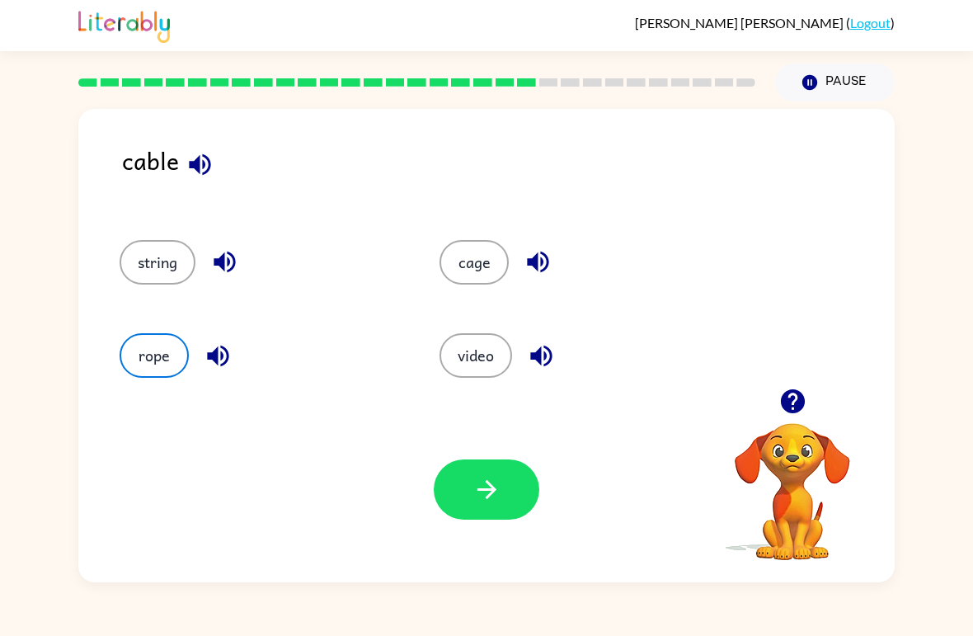
click at [493, 502] on icon "button" at bounding box center [487, 489] width 29 height 29
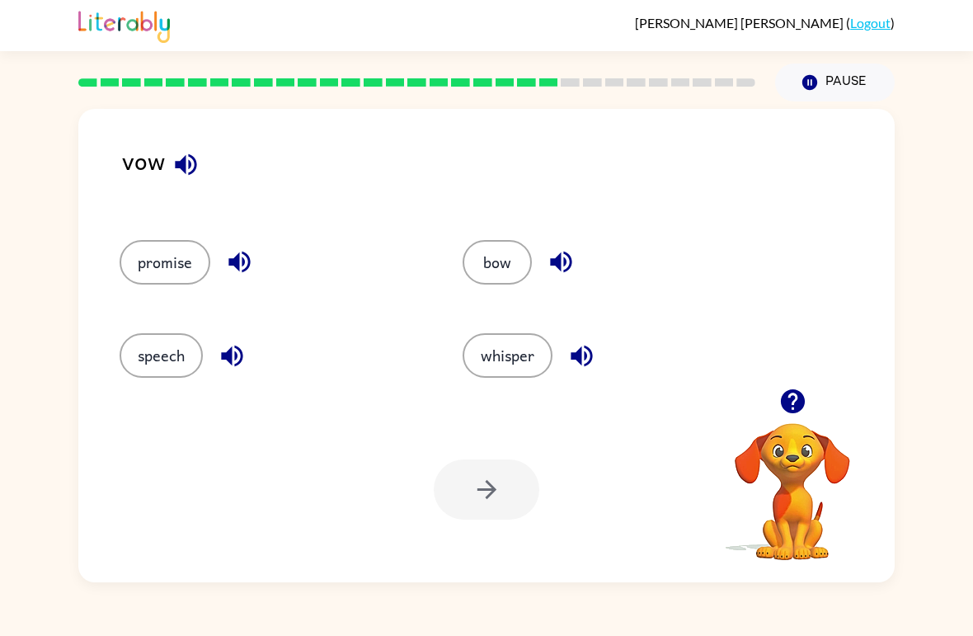
click at [520, 265] on button "bow" at bounding box center [497, 262] width 69 height 45
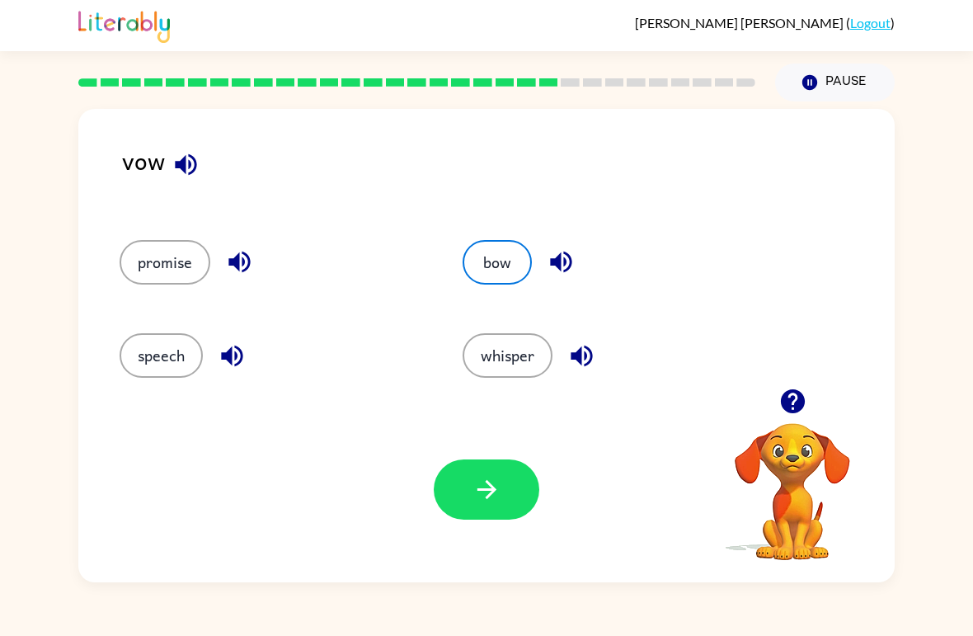
click at [484, 519] on button "button" at bounding box center [487, 489] width 106 height 60
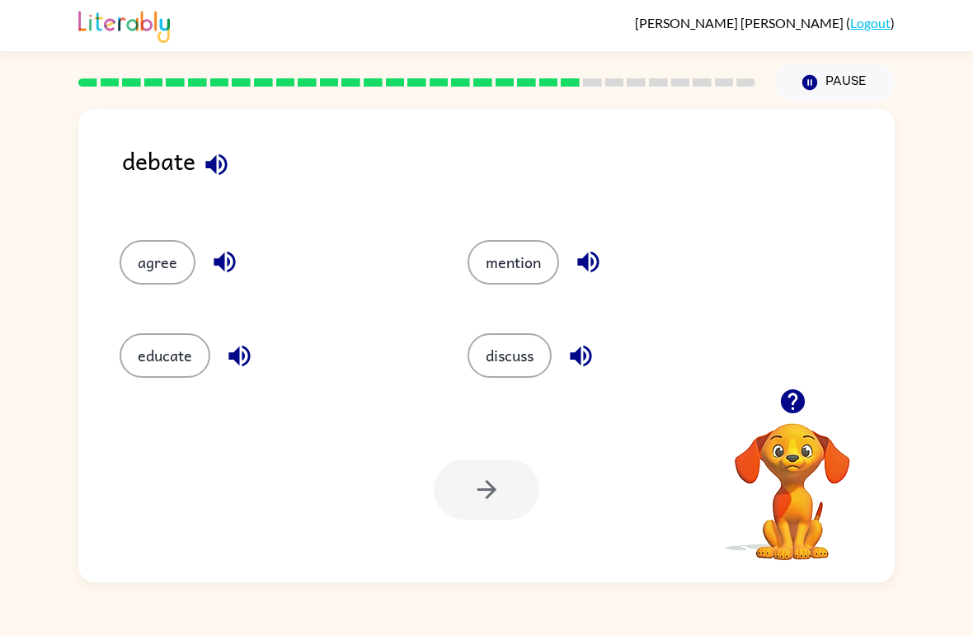
click at [491, 346] on button "discuss" at bounding box center [510, 355] width 84 height 45
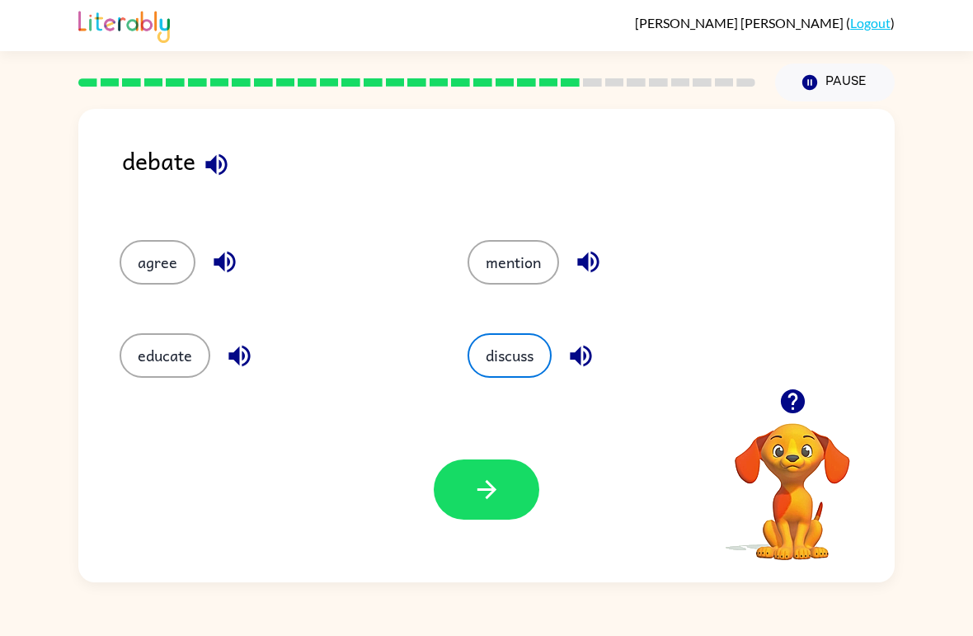
click at [456, 496] on button "button" at bounding box center [487, 489] width 106 height 60
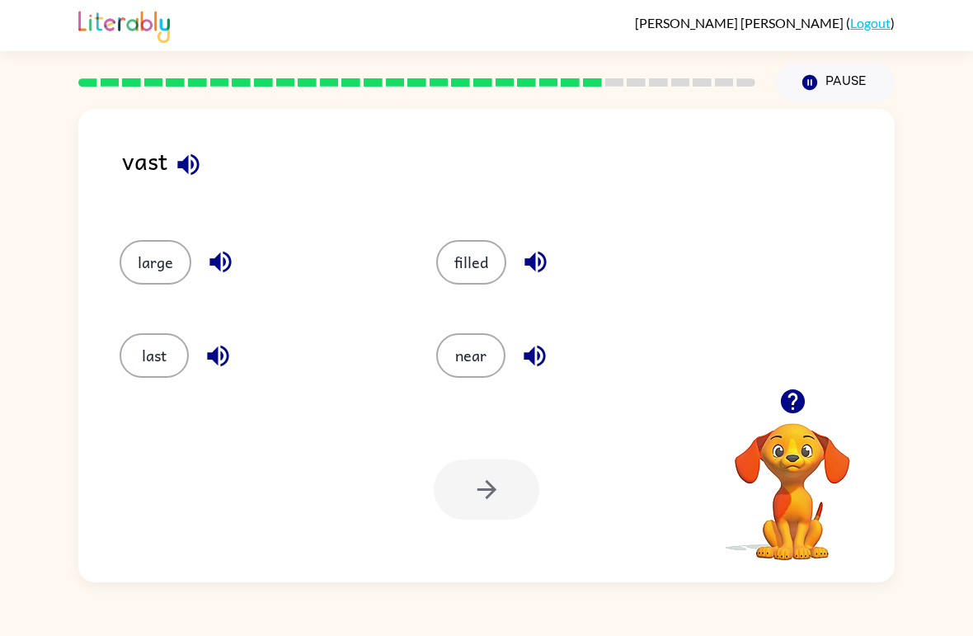
click at [163, 275] on button "large" at bounding box center [156, 262] width 72 height 45
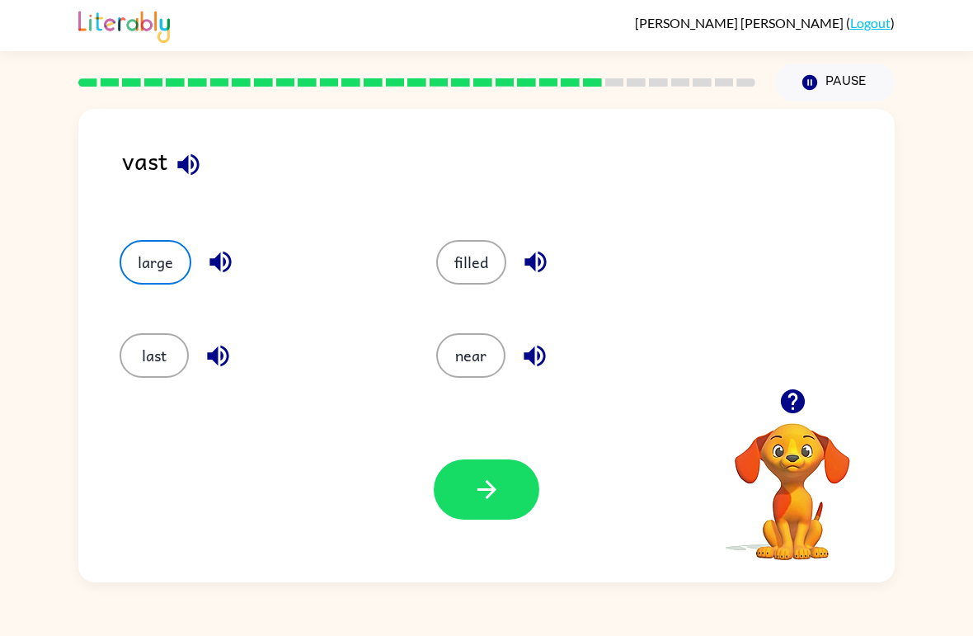
click at [460, 489] on button "button" at bounding box center [487, 489] width 106 height 60
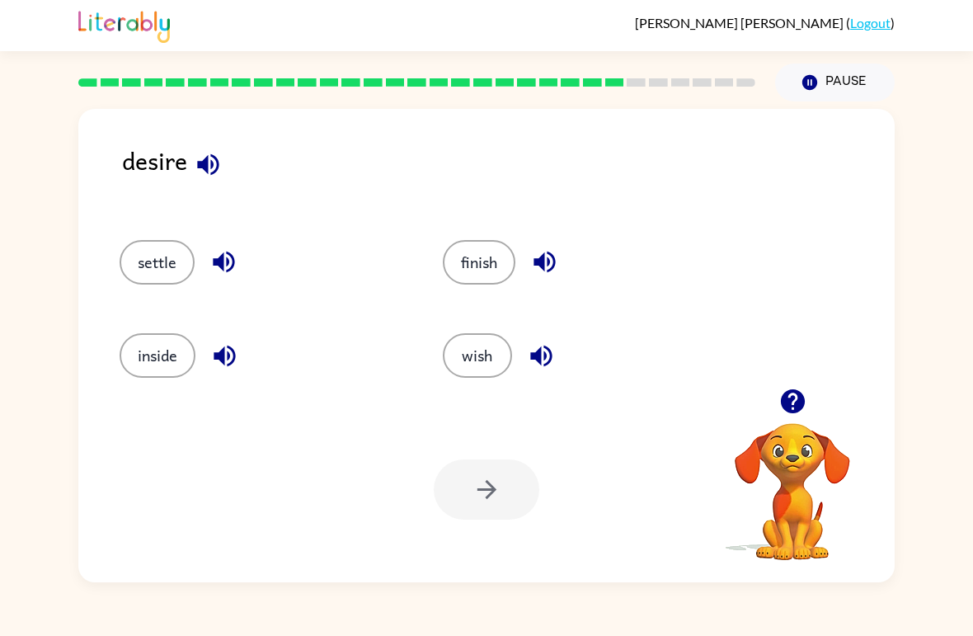
click at [458, 350] on button "wish" at bounding box center [477, 355] width 69 height 45
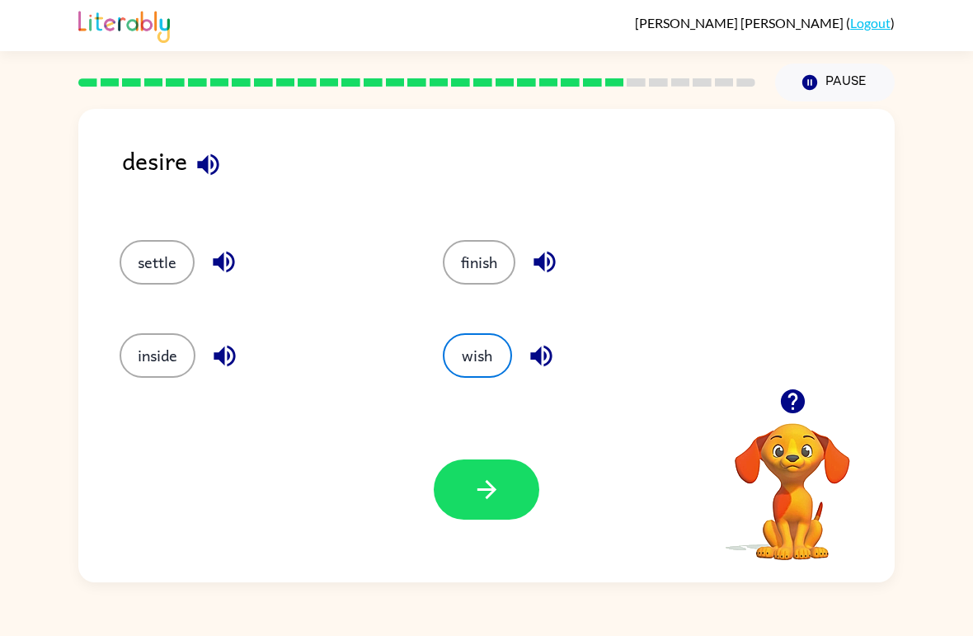
click at [445, 469] on button "button" at bounding box center [487, 489] width 106 height 60
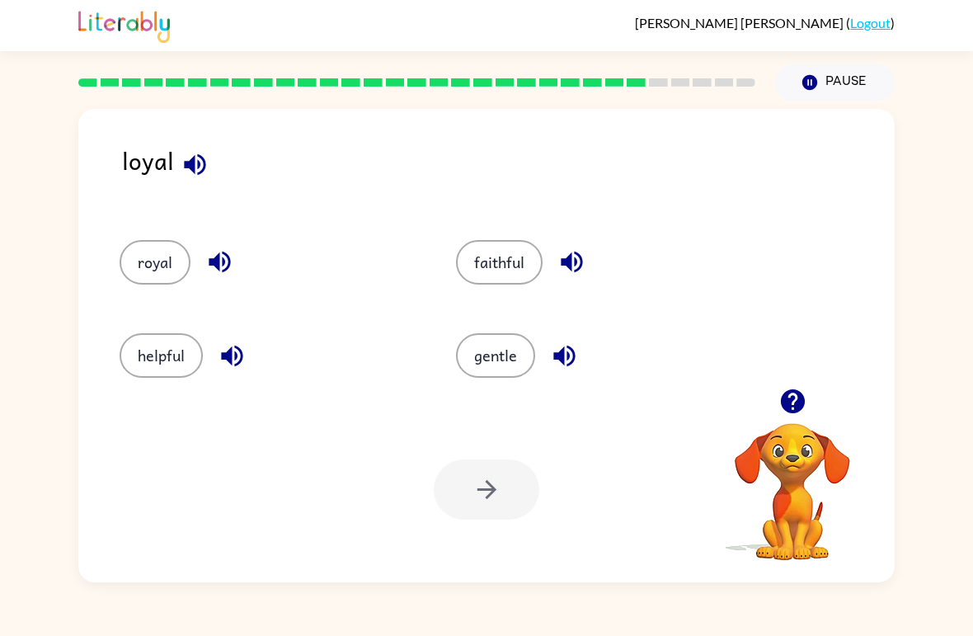
click at [502, 270] on button "faithful" at bounding box center [499, 262] width 87 height 45
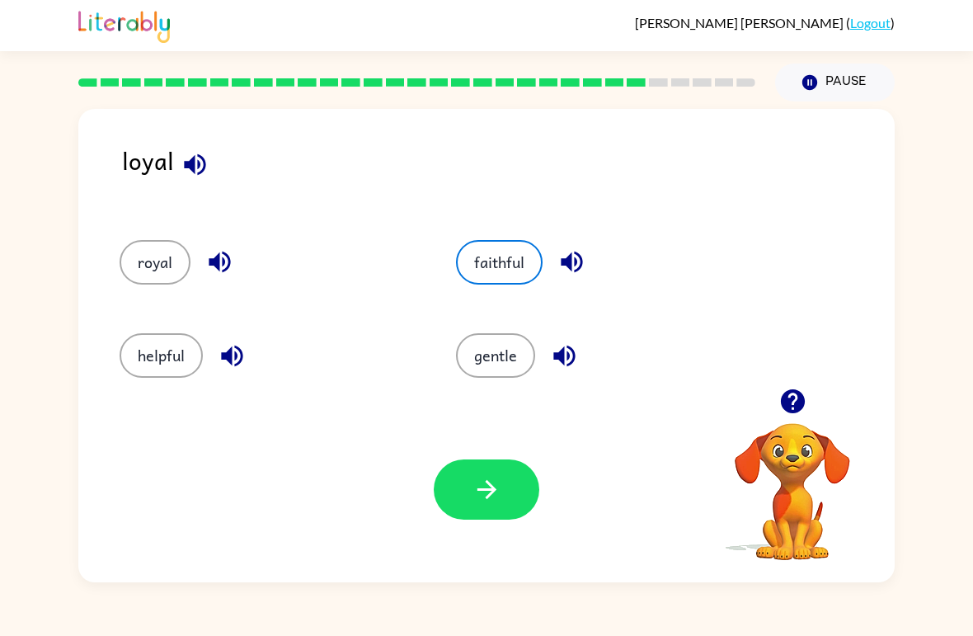
click at [501, 468] on button "button" at bounding box center [487, 489] width 106 height 60
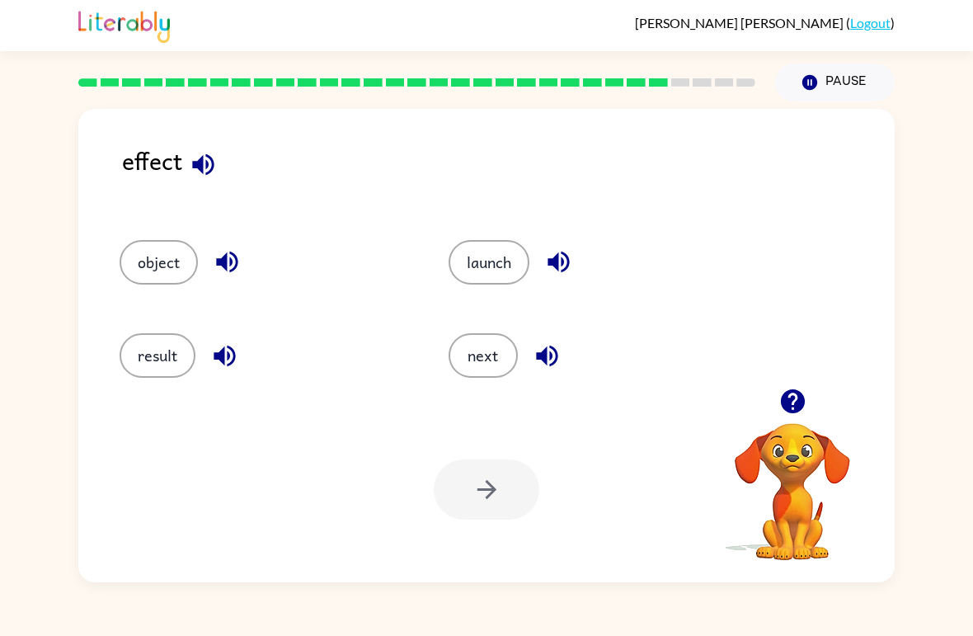
click at [19, 534] on div "effect object launch result next Your browser must support playing .mp4 files t…" at bounding box center [486, 341] width 973 height 481
click at [473, 266] on button "launch" at bounding box center [489, 262] width 81 height 45
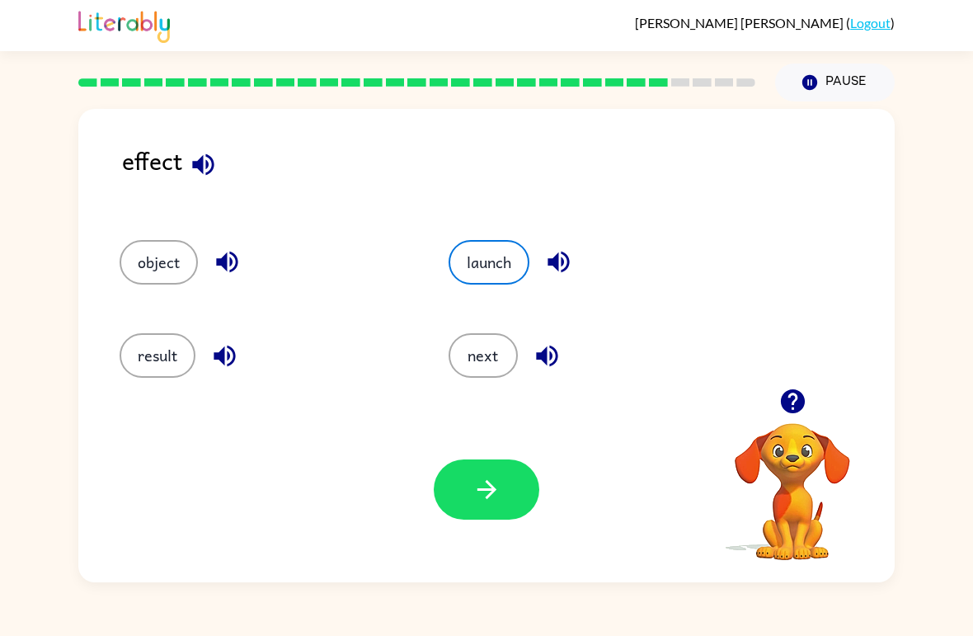
click at [147, 349] on button "result" at bounding box center [158, 355] width 76 height 45
click at [473, 484] on icon "button" at bounding box center [487, 489] width 29 height 29
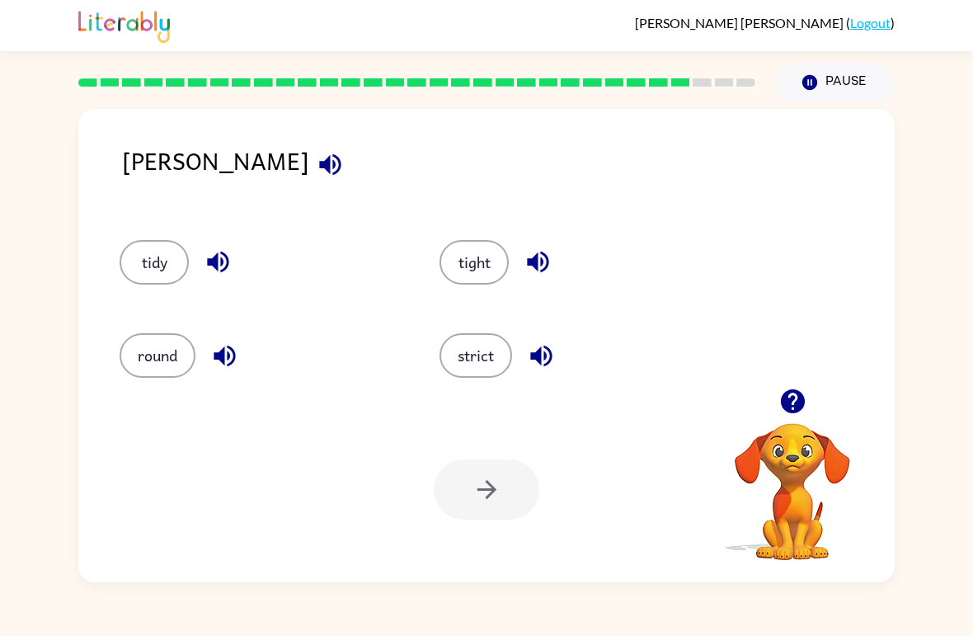
click at [156, 180] on div "[PERSON_NAME]" at bounding box center [508, 174] width 773 height 65
click at [319, 173] on icon "button" at bounding box center [329, 163] width 21 height 21
click at [126, 348] on button "round" at bounding box center [158, 355] width 76 height 45
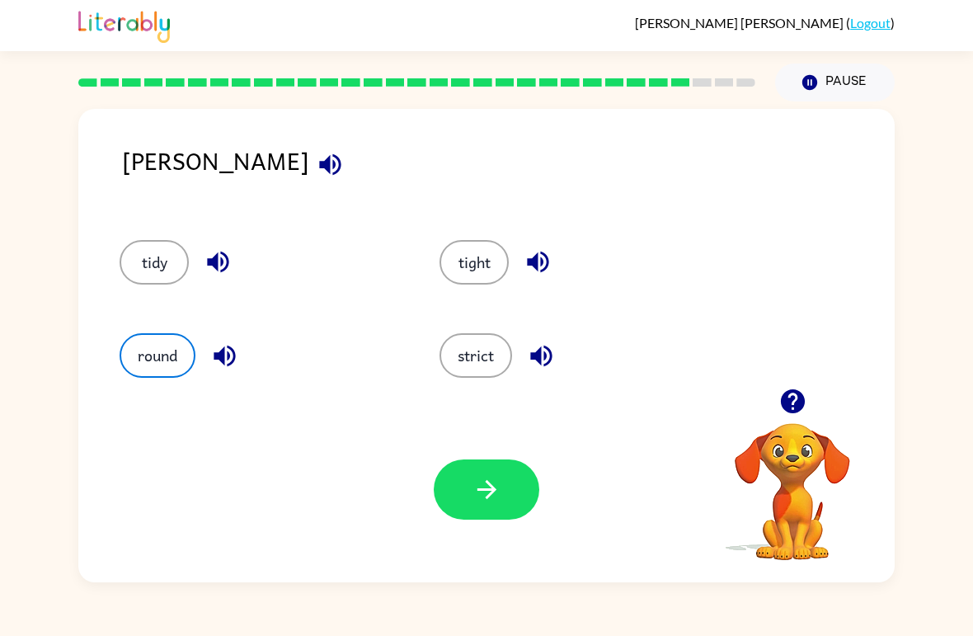
click at [120, 240] on div "tidy" at bounding box center [248, 255] width 320 height 93
click at [152, 266] on button "tidy" at bounding box center [154, 262] width 69 height 45
click at [481, 262] on button "tight" at bounding box center [474, 262] width 69 height 45
click at [458, 499] on button "button" at bounding box center [487, 489] width 106 height 60
click at [457, 499] on div at bounding box center [487, 489] width 106 height 60
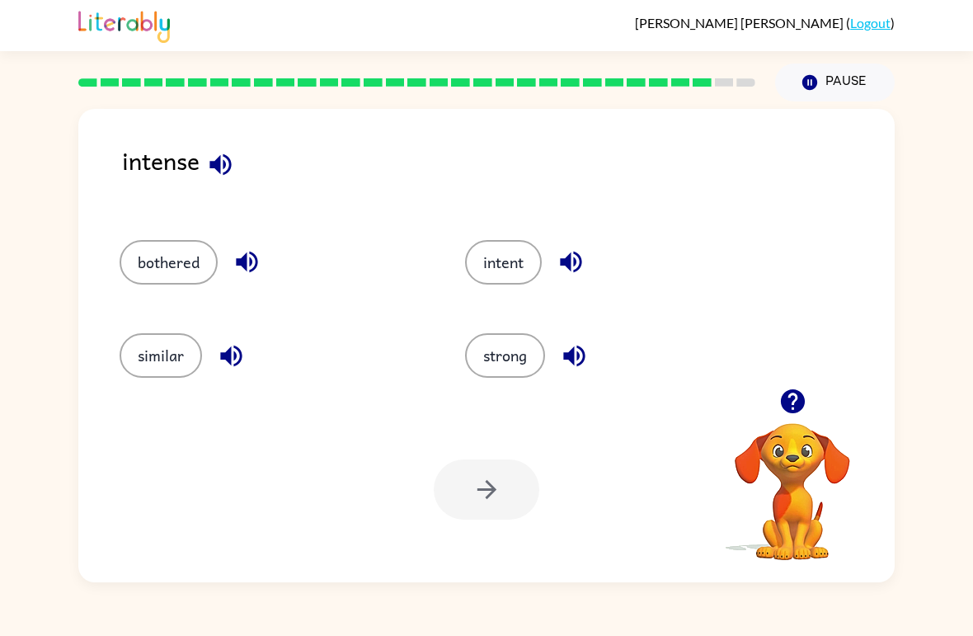
click at [496, 361] on button "strong" at bounding box center [505, 355] width 80 height 45
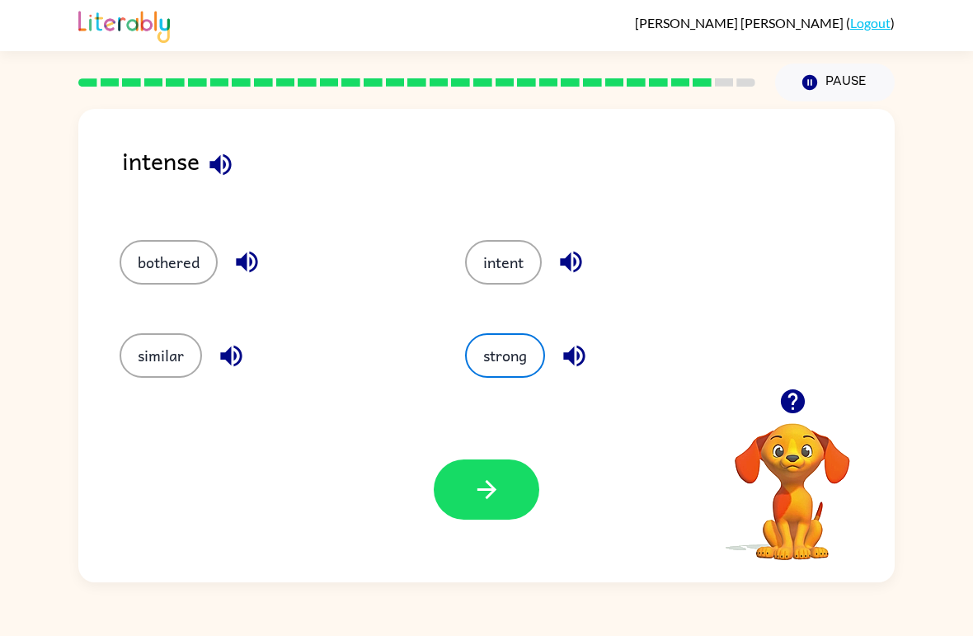
click at [475, 499] on icon "button" at bounding box center [487, 489] width 29 height 29
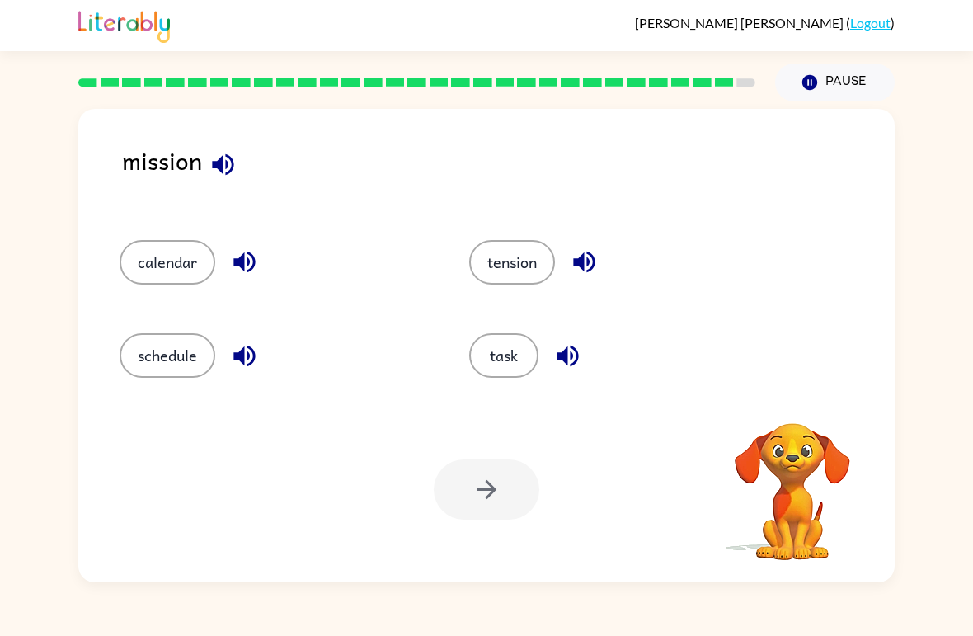
click at [491, 339] on button "task" at bounding box center [503, 355] width 69 height 45
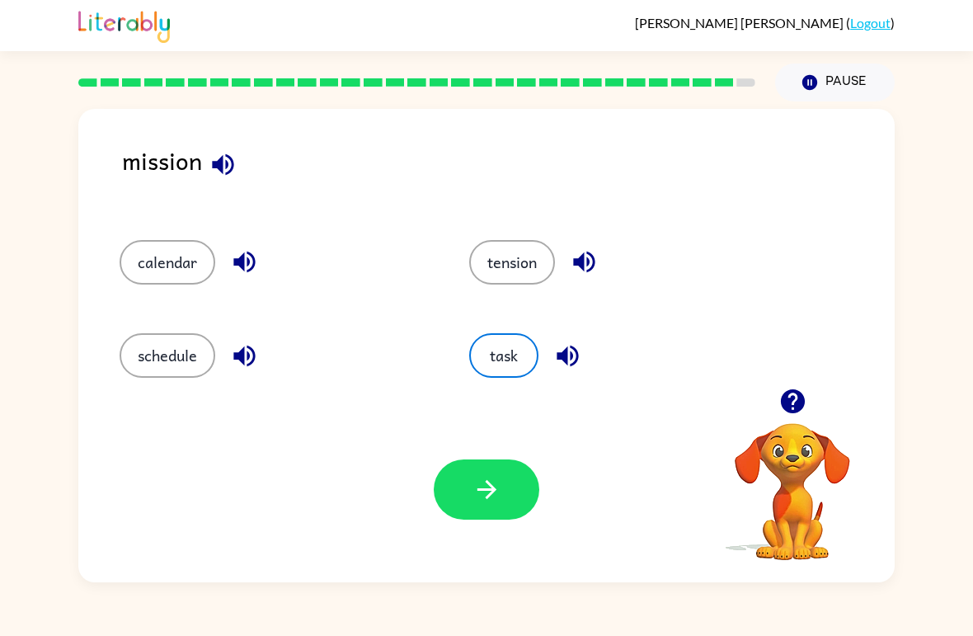
click at [453, 501] on button "button" at bounding box center [487, 489] width 106 height 60
